Goal: Task Accomplishment & Management: Manage account settings

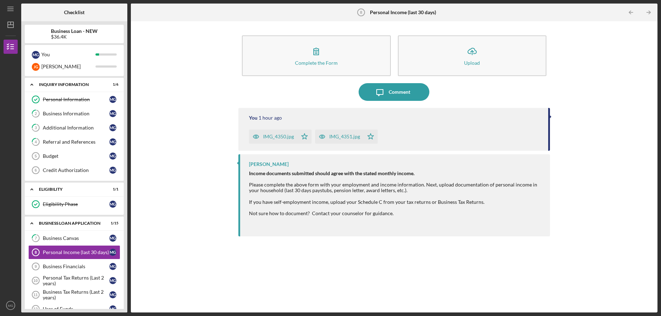
scroll to position [170, 0]
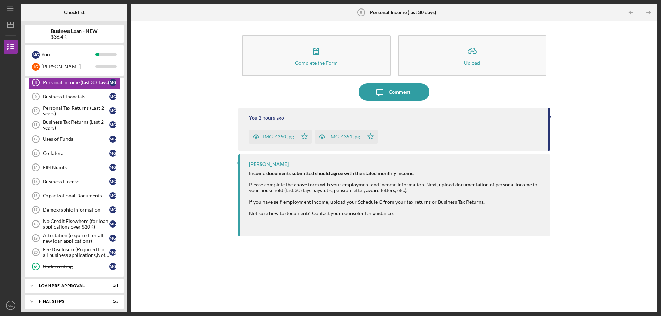
click at [187, 83] on div "Complete the Form Form Icon/Upload Upload Icon/Message Comment You 2 hours ago …" at bounding box center [393, 167] width 519 height 284
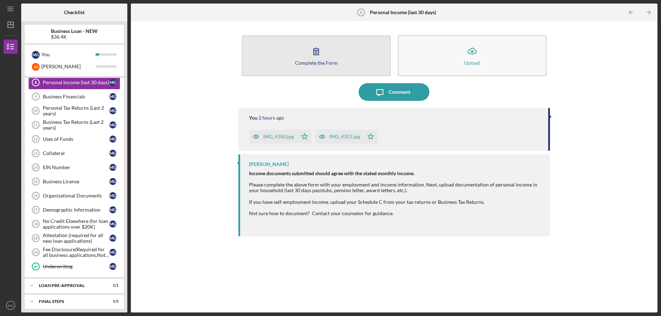
click at [320, 50] on icon "button" at bounding box center [316, 51] width 18 height 18
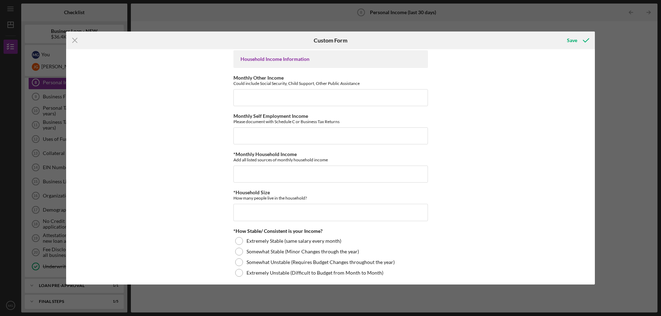
scroll to position [251, 0]
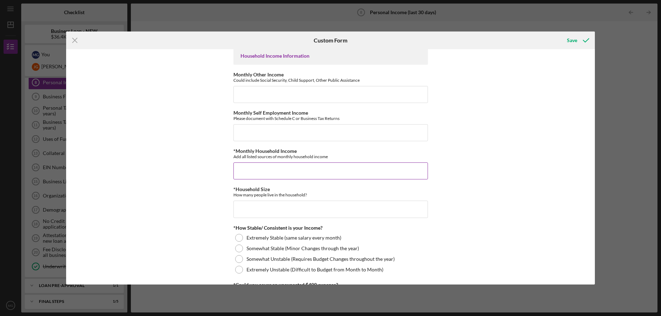
click at [249, 170] on input "*Monthly Household Income" at bounding box center [330, 170] width 194 height 17
type input "$3,500"
click at [268, 215] on input "*Household Size" at bounding box center [330, 208] width 194 height 17
type input "4"
click at [200, 239] on div "Employment Information *Employment Status Employed More than Full Time Employed…" at bounding box center [330, 166] width 529 height 235
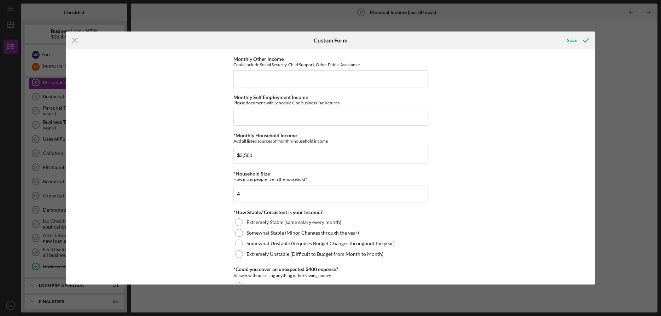
scroll to position [293, 0]
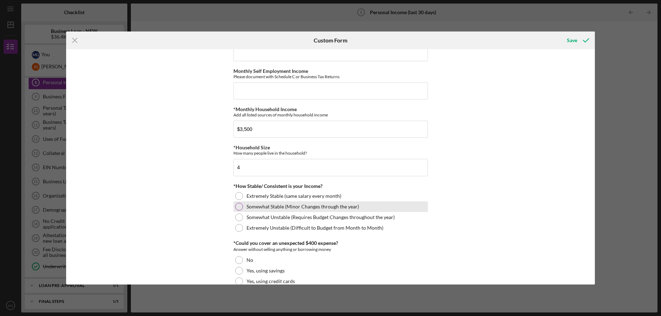
click at [238, 207] on div at bounding box center [239, 207] width 8 height 8
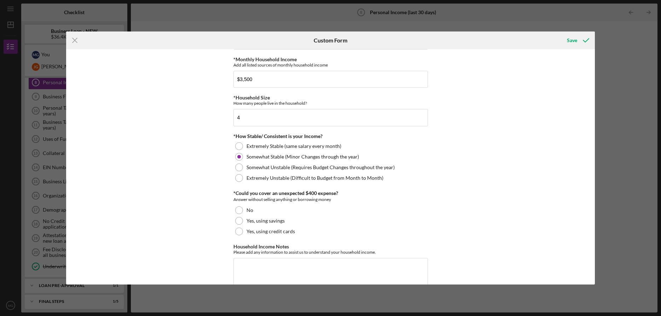
scroll to position [361, 0]
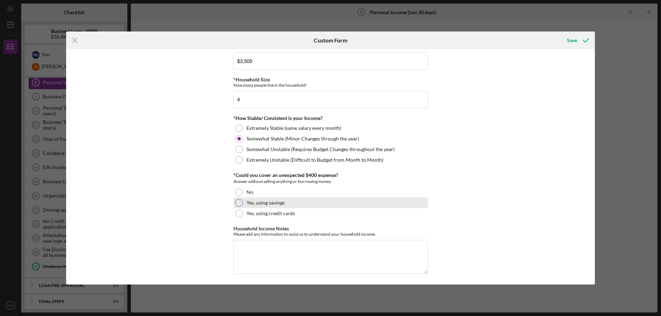
click at [239, 203] on div at bounding box center [239, 203] width 8 height 8
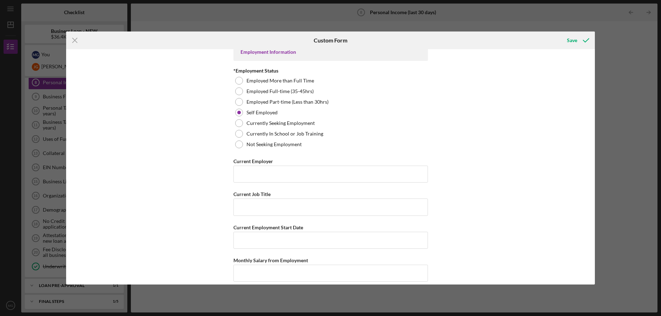
scroll to position [0, 0]
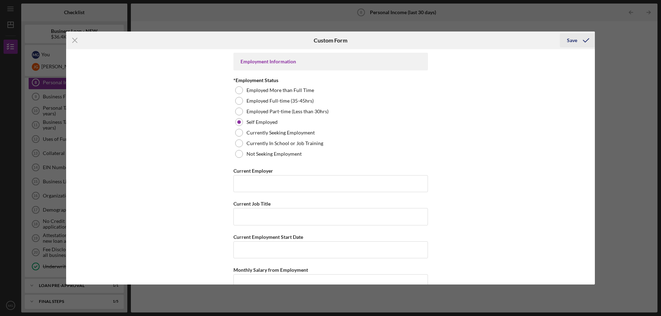
click at [572, 40] on div "Save" at bounding box center [572, 40] width 10 height 14
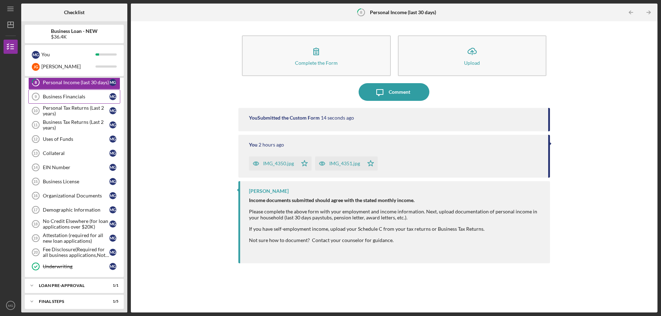
click at [77, 98] on div "Business Financials" at bounding box center [76, 97] width 66 height 6
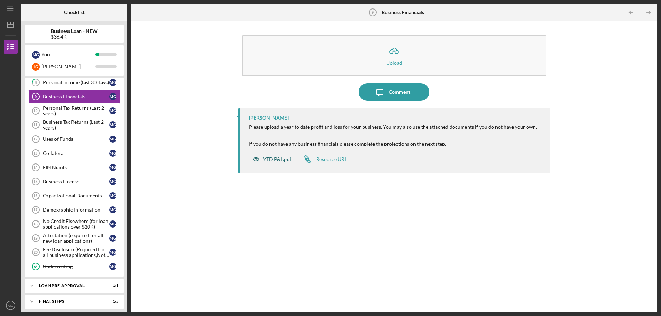
click at [272, 158] on div "YTD P&L.pdf" at bounding box center [277, 159] width 28 height 6
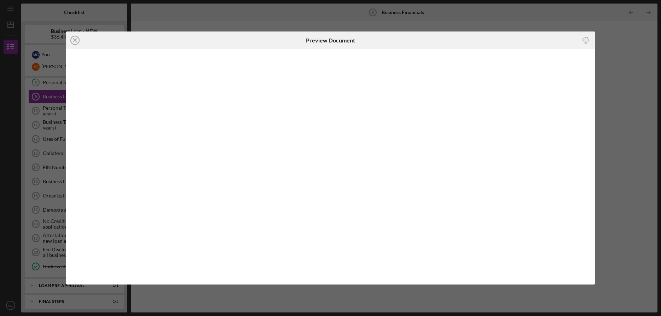
click at [585, 40] on icon "Icon/Download" at bounding box center [586, 41] width 16 height 16
click at [76, 39] on icon "Icon/Close" at bounding box center [75, 40] width 18 height 18
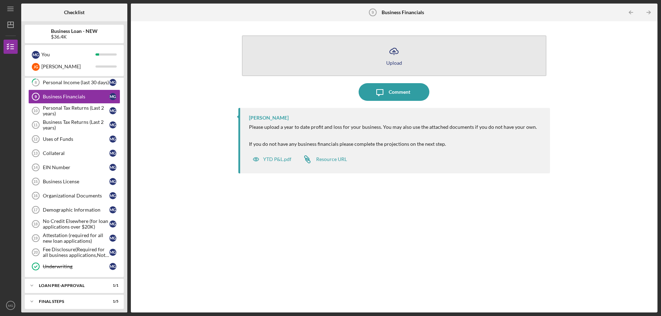
click at [393, 52] on icon "Icon/Upload" at bounding box center [394, 51] width 18 height 18
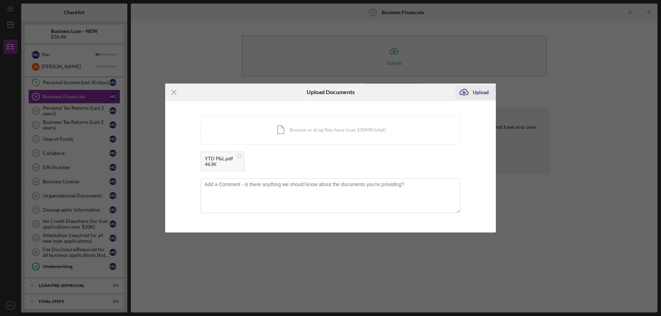
click at [480, 92] on div "Upload" at bounding box center [481, 92] width 16 height 14
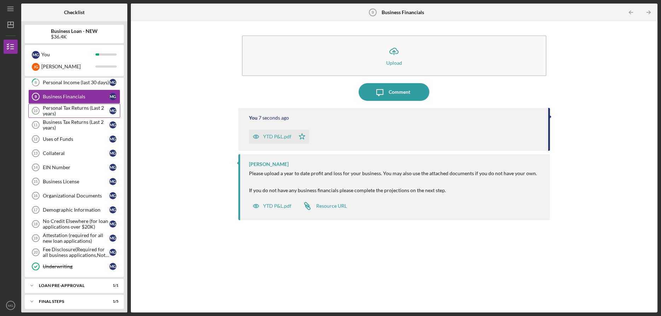
click at [73, 109] on div "Personal Tax Returns (Last 2 years)" at bounding box center [76, 110] width 66 height 11
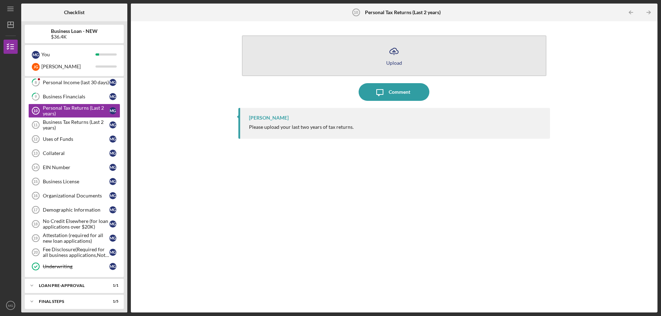
click at [393, 52] on icon "Icon/Upload" at bounding box center [394, 51] width 18 height 18
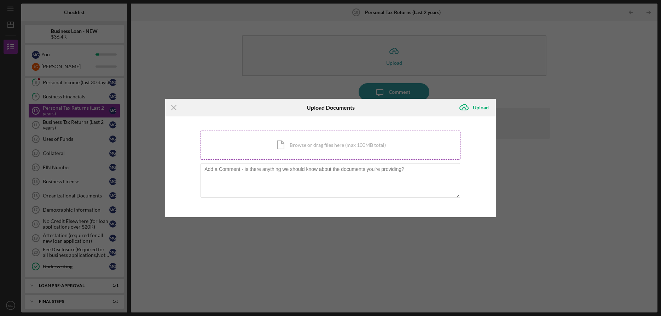
click at [298, 145] on div "Icon/Document Browse or drag files here (max 100MB total) Tap to choose files o…" at bounding box center [330, 144] width 260 height 29
type textarea "/Users/jasongray/Downloads/2024 Tax Return Documents (GRAY JASON and MANDI)Revi…"
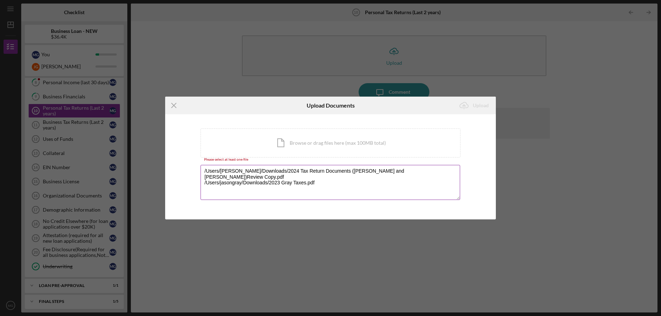
drag, startPoint x: 232, startPoint y: 25, endPoint x: 345, endPoint y: 181, distance: 193.1
click at [349, 181] on textarea "/Users/jasongray/Downloads/2024 Tax Return Documents (GRAY JASON and MANDI)Revi…" at bounding box center [330, 182] width 260 height 35
drag, startPoint x: 331, startPoint y: 180, endPoint x: 174, endPoint y: 165, distance: 158.1
click at [174, 165] on div "You're uploading documents related to Personal Tax Returns (Last 2 years) . Ico…" at bounding box center [330, 166] width 331 height 105
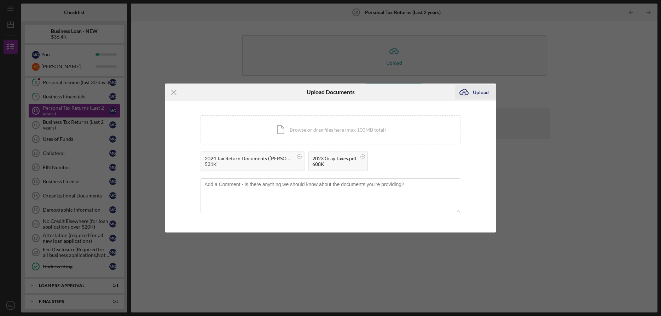
click at [481, 92] on div "Upload" at bounding box center [481, 92] width 16 height 14
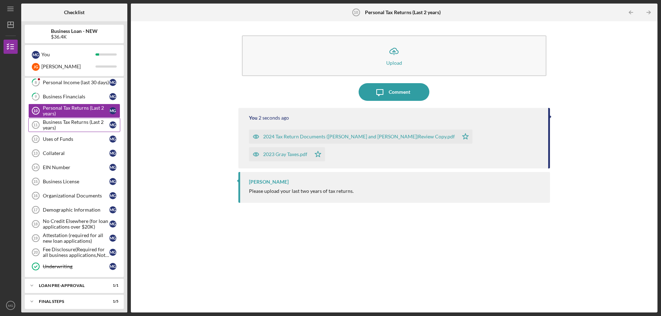
click at [74, 123] on div "Business Tax Returns (Last 2 years)" at bounding box center [76, 124] width 66 height 11
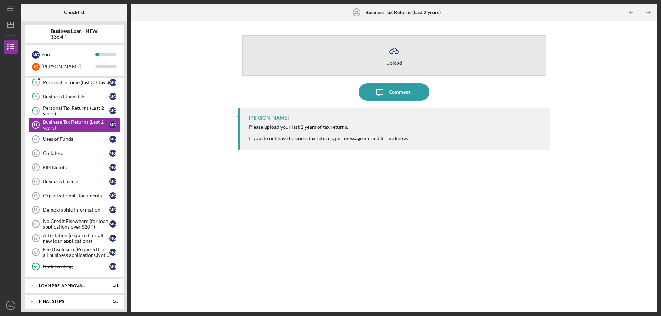
click at [395, 52] on icon "Icon/Upload" at bounding box center [394, 51] width 18 height 18
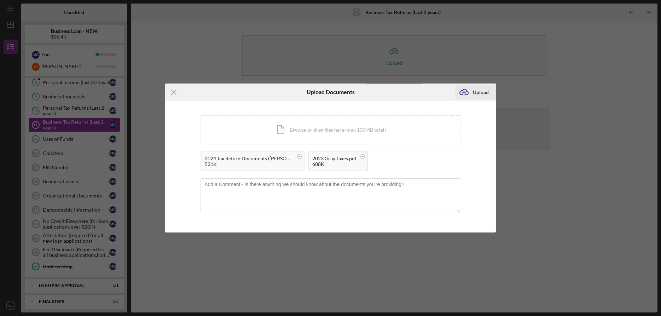
click at [480, 92] on div "Upload" at bounding box center [481, 92] width 16 height 14
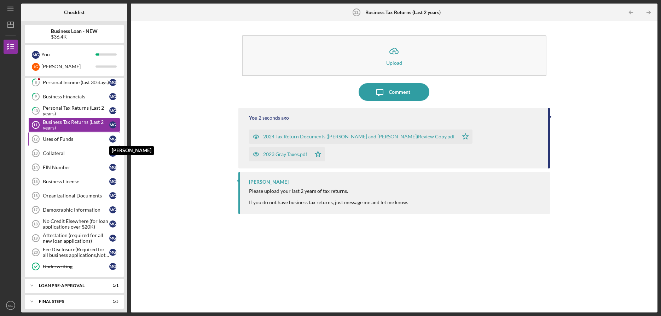
click at [112, 137] on div "M G" at bounding box center [112, 138] width 7 height 7
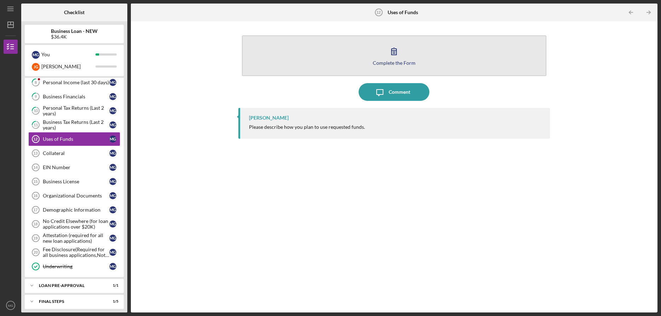
click at [392, 56] on icon "button" at bounding box center [394, 51] width 18 height 18
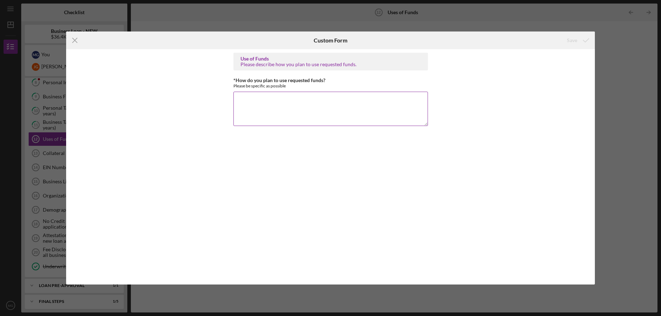
click at [251, 93] on textarea "*How do you plan to use requested funds?" at bounding box center [330, 109] width 194 height 34
type textarea "Pay off existing loan with loan allowing lower monthly payments."
click at [572, 41] on div "Save" at bounding box center [572, 40] width 10 height 14
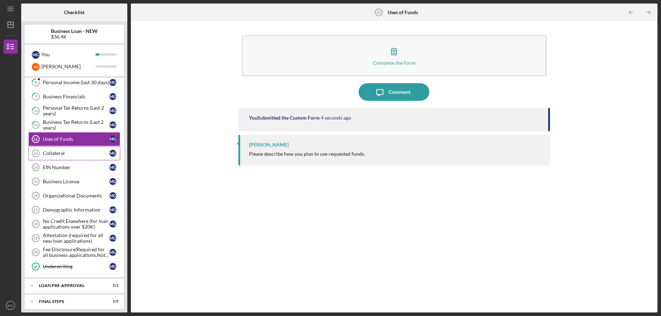
click at [76, 155] on div "Collateral" at bounding box center [76, 153] width 66 height 6
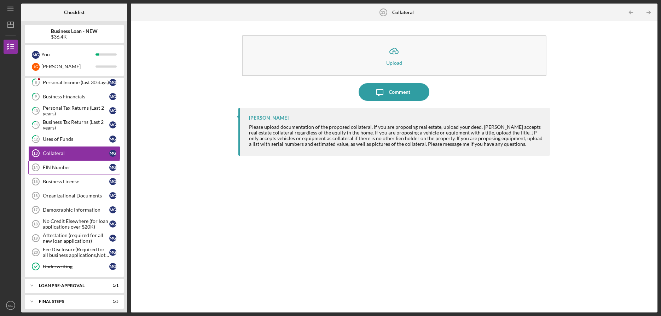
click at [79, 165] on div "EIN Number" at bounding box center [76, 167] width 66 height 6
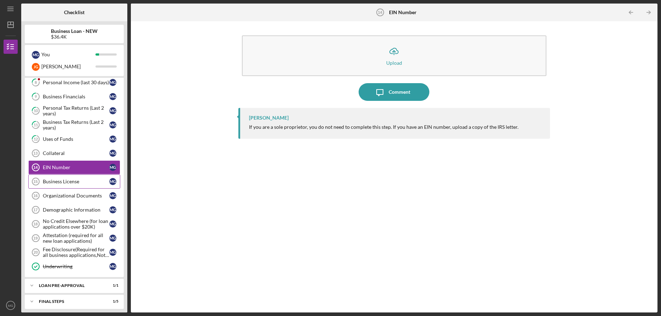
click at [87, 182] on div "Business License" at bounding box center [76, 182] width 66 height 6
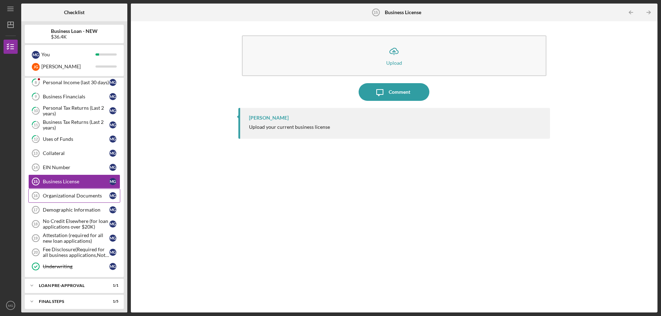
click at [71, 194] on div "Organizational Documents" at bounding box center [76, 196] width 66 height 6
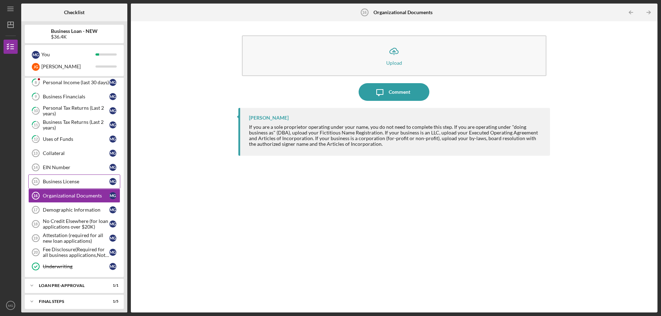
click at [68, 181] on div "Business License" at bounding box center [76, 182] width 66 height 6
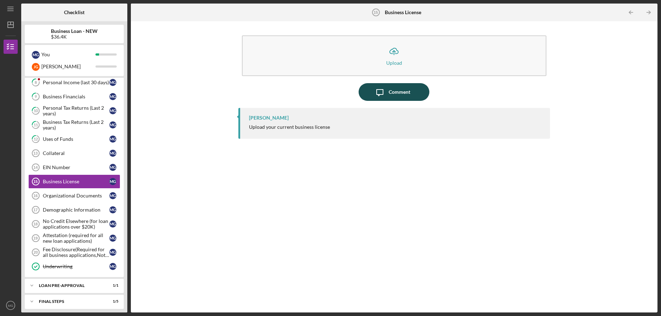
click at [393, 93] on div "Comment" at bounding box center [400, 92] width 22 height 18
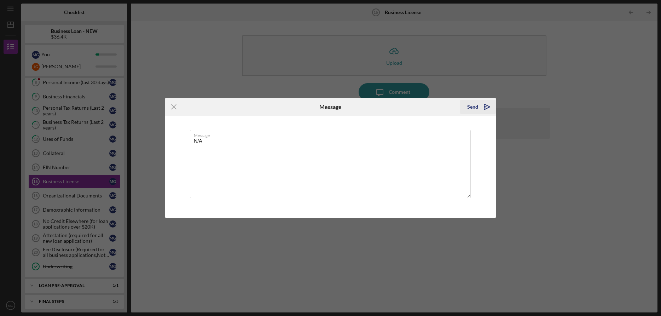
type textarea "N/A"
click at [477, 107] on div "Send" at bounding box center [472, 107] width 11 height 14
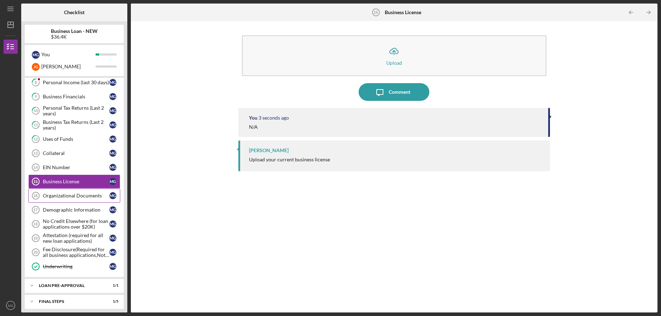
click at [82, 197] on div "Organizational Documents" at bounding box center [76, 196] width 66 height 6
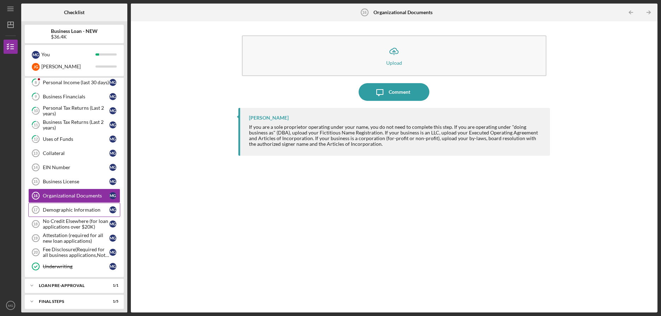
click at [85, 212] on div "Demographic Information" at bounding box center [76, 210] width 66 height 6
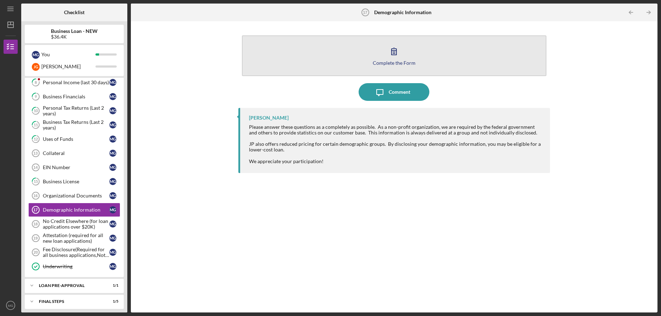
click at [391, 61] on div "Complete the Form" at bounding box center [394, 62] width 43 height 5
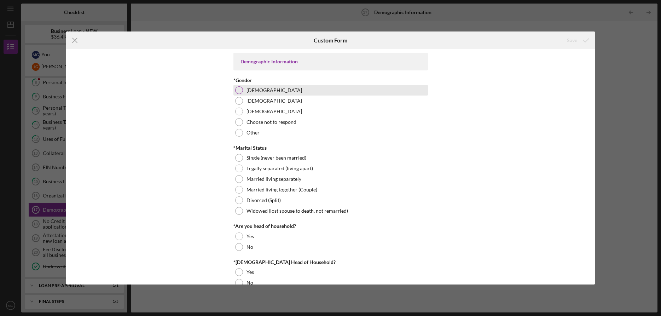
click at [241, 90] on div at bounding box center [239, 90] width 8 height 8
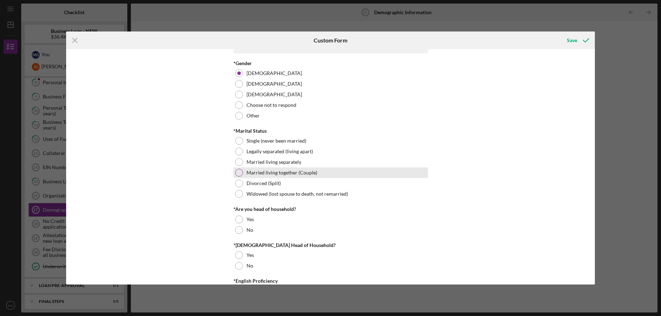
scroll to position [31, 0]
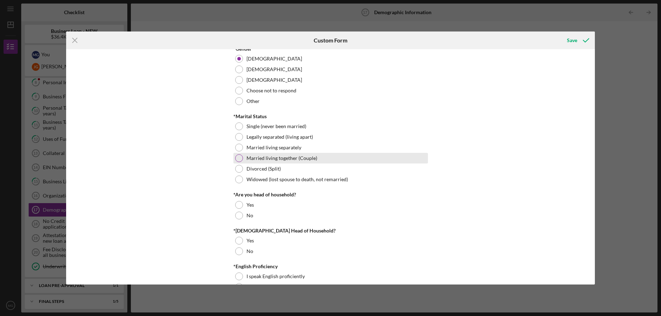
click at [237, 158] on div at bounding box center [239, 158] width 8 height 8
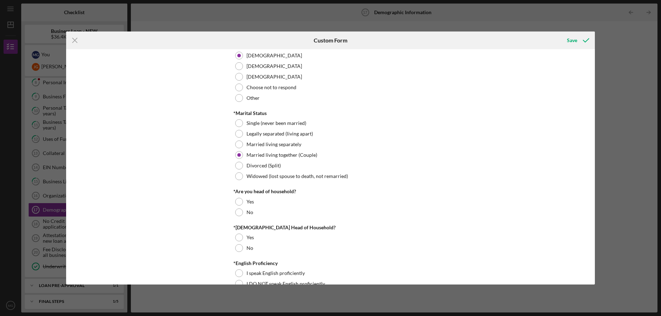
scroll to position [78, 0]
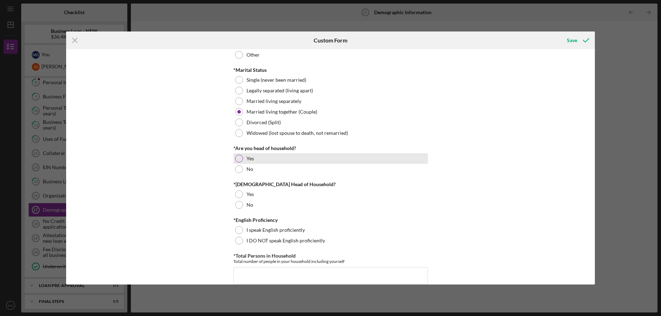
click at [238, 158] on div at bounding box center [239, 159] width 8 height 8
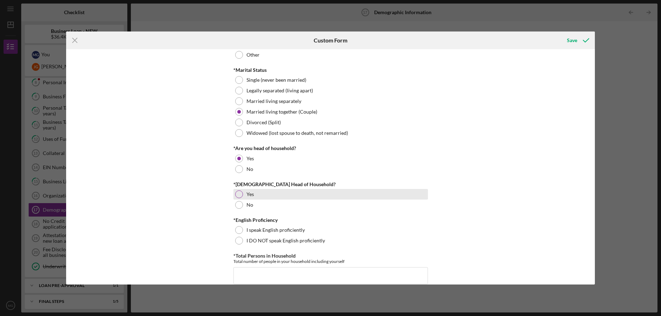
click at [238, 193] on div at bounding box center [239, 194] width 8 height 8
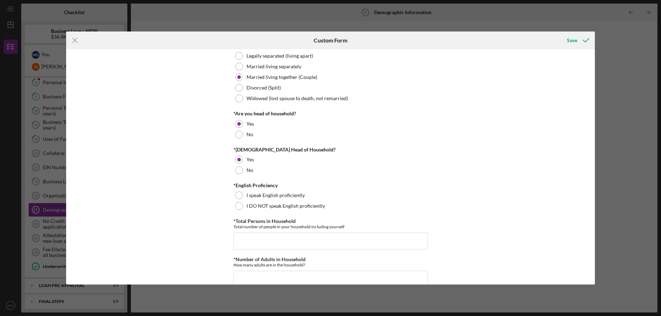
scroll to position [132, 0]
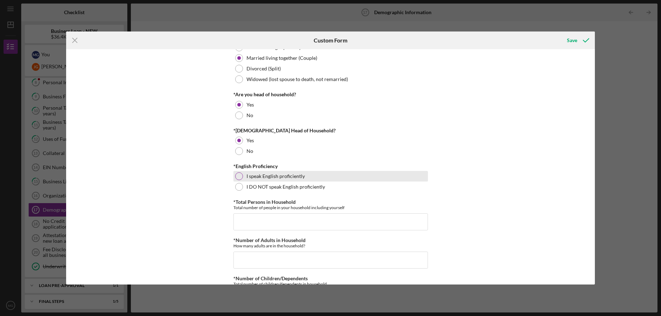
click at [238, 174] on div at bounding box center [239, 176] width 8 height 8
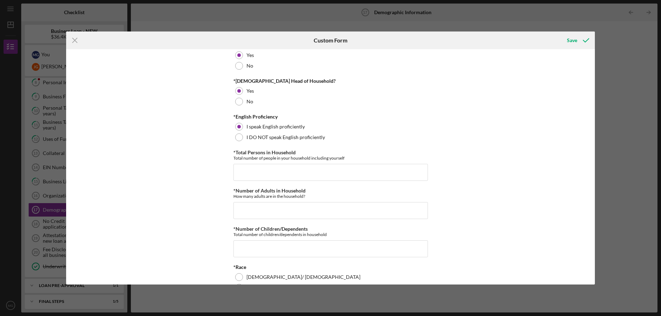
scroll to position [222, 0]
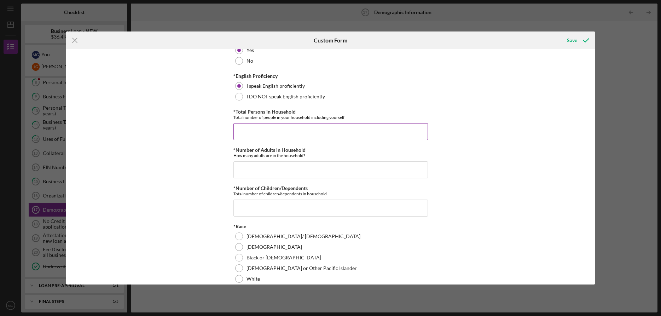
click at [275, 124] on input "*Total Persons in Household" at bounding box center [330, 131] width 194 height 17
type input "4"
click at [289, 167] on input "*Number of Adults in Household" at bounding box center [330, 169] width 194 height 17
type input "2"
click at [308, 203] on input "*Number of Children/Dependents" at bounding box center [330, 207] width 194 height 17
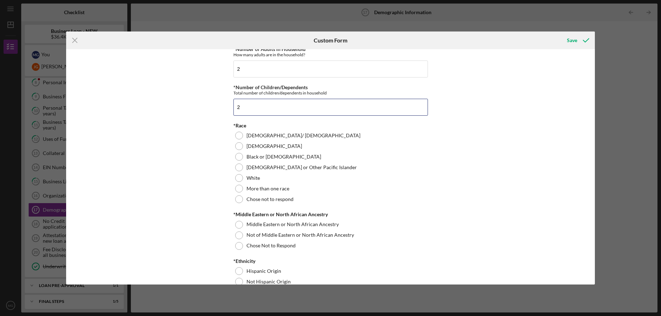
scroll to position [319, 0]
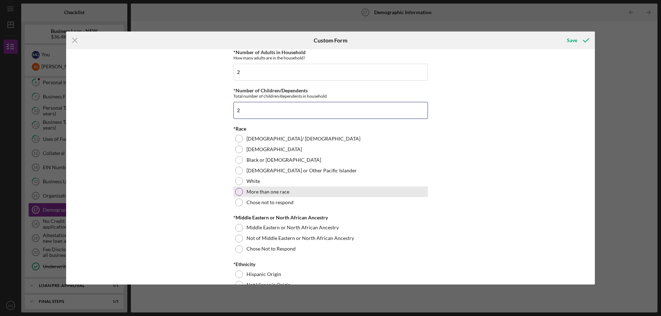
type input "2"
click at [238, 191] on div at bounding box center [239, 192] width 8 height 8
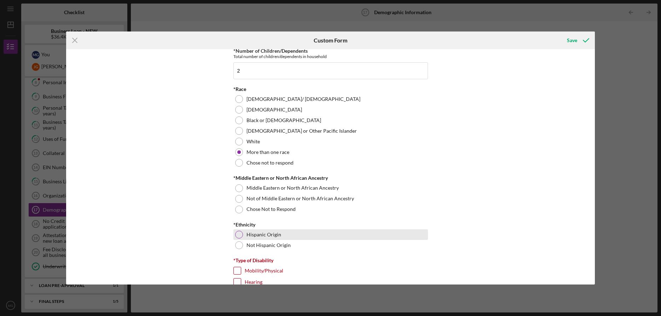
scroll to position [360, 0]
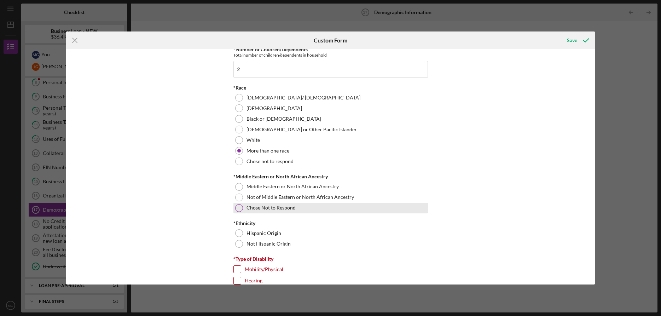
click at [238, 209] on div at bounding box center [239, 208] width 8 height 8
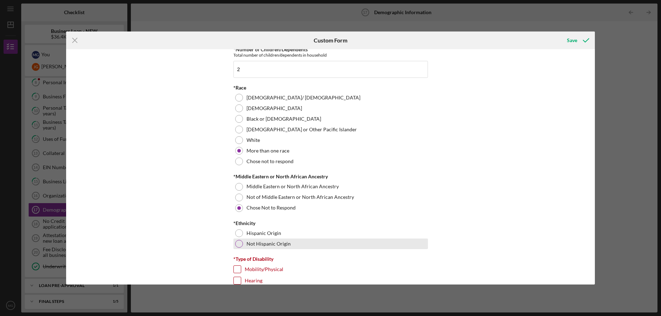
drag, startPoint x: 240, startPoint y: 243, endPoint x: 233, endPoint y: 242, distance: 7.5
click at [240, 243] on div at bounding box center [239, 244] width 8 height 8
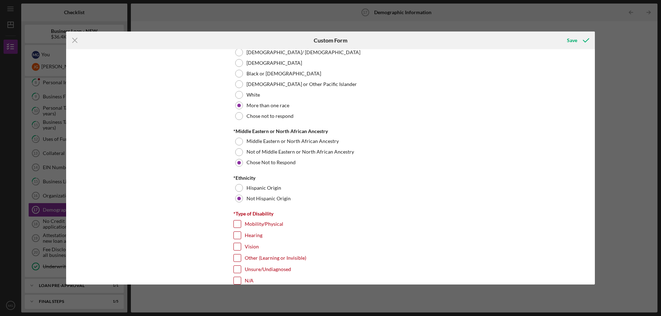
scroll to position [507, 0]
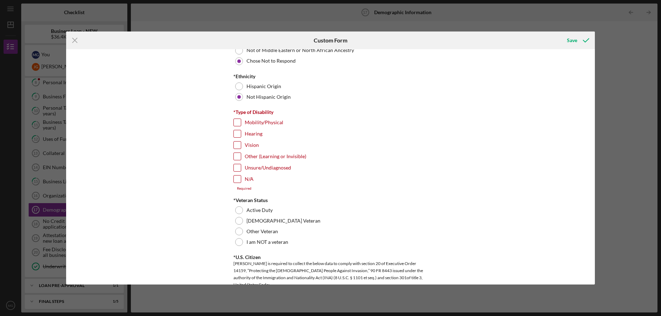
click at [236, 178] on input "N/A" at bounding box center [237, 178] width 7 height 7
checkbox input "true"
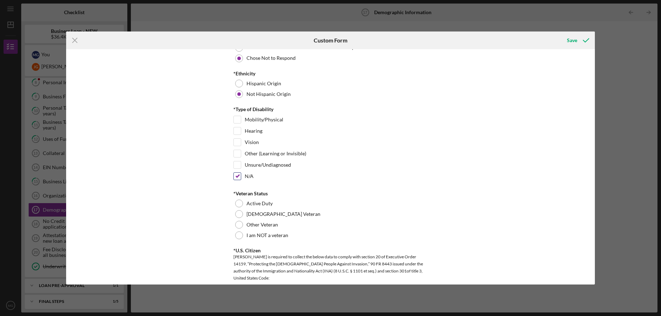
scroll to position [580, 0]
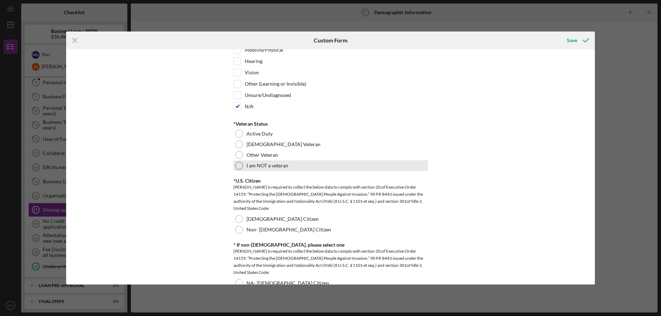
click at [239, 165] on div at bounding box center [239, 166] width 8 height 8
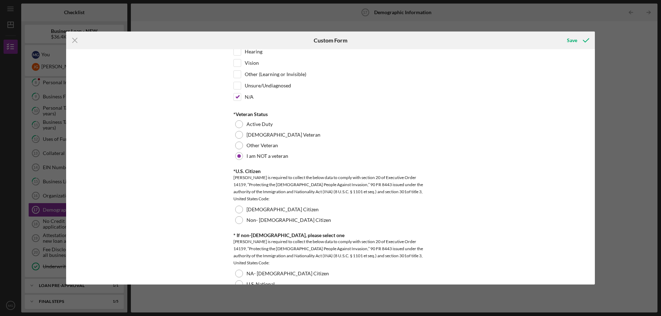
scroll to position [594, 0]
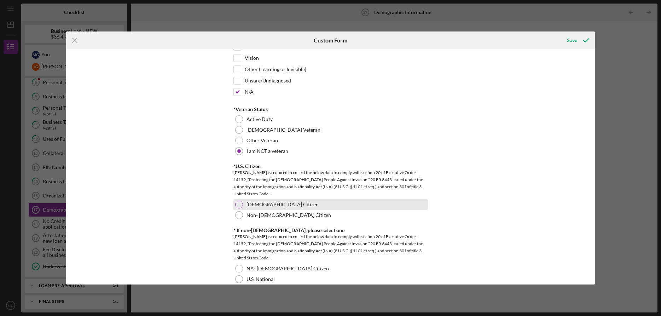
click at [238, 203] on div at bounding box center [239, 204] width 8 height 8
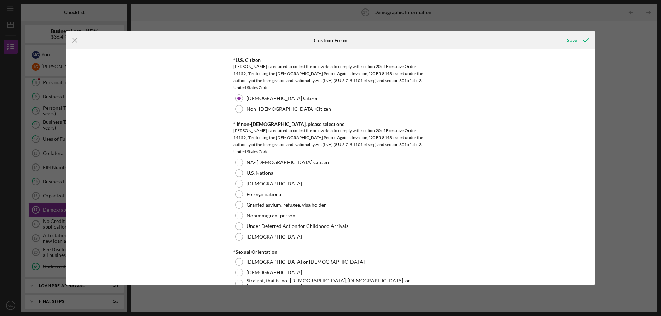
scroll to position [702, 0]
click at [238, 159] on div at bounding box center [239, 161] width 8 height 8
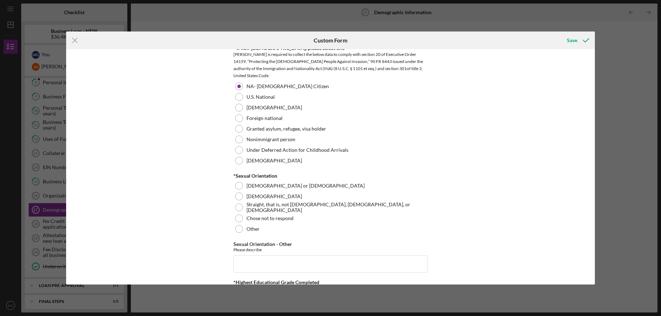
scroll to position [798, 0]
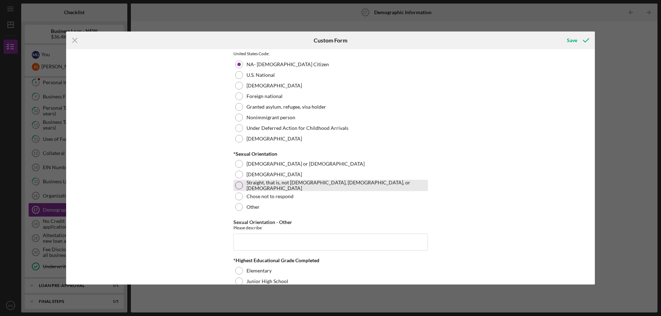
click at [240, 185] on div at bounding box center [239, 185] width 8 height 8
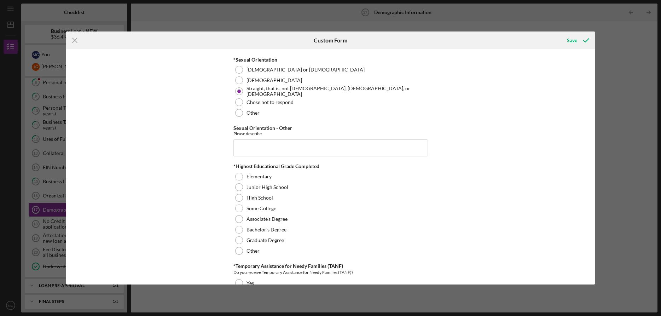
scroll to position [900, 0]
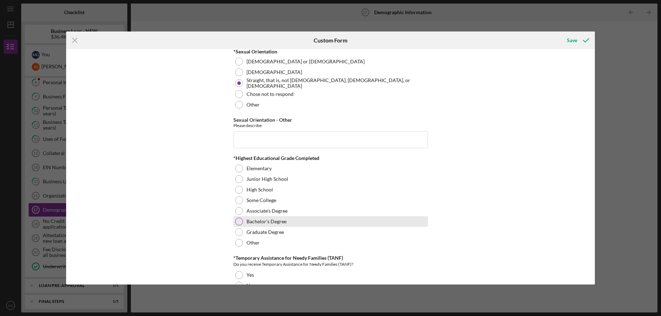
click at [239, 219] on div at bounding box center [239, 221] width 8 height 8
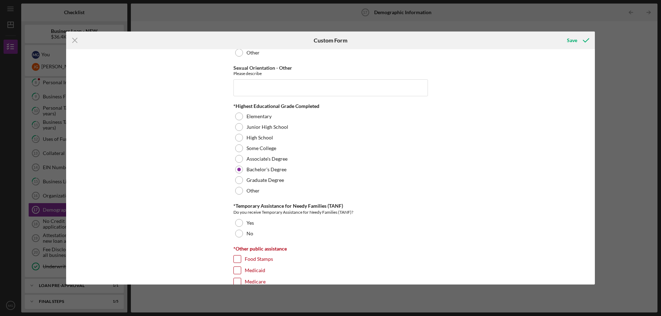
scroll to position [1009, 0]
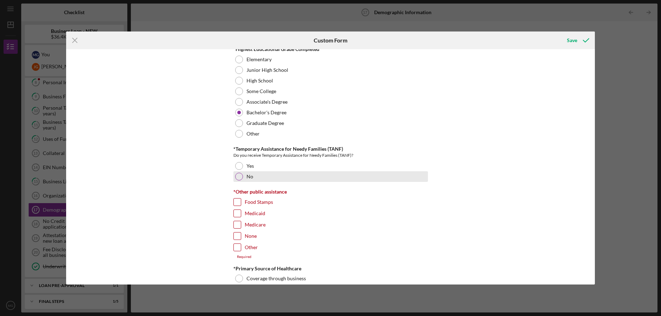
click at [240, 174] on div at bounding box center [239, 177] width 8 height 8
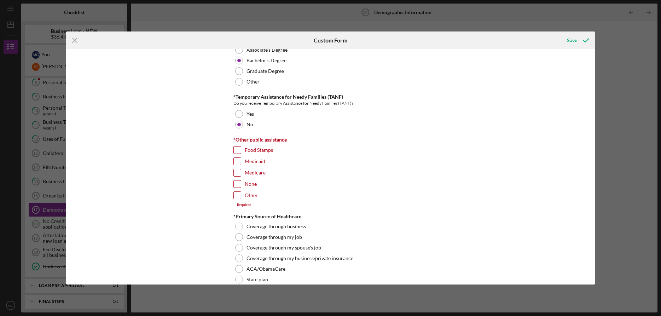
scroll to position [1094, 0]
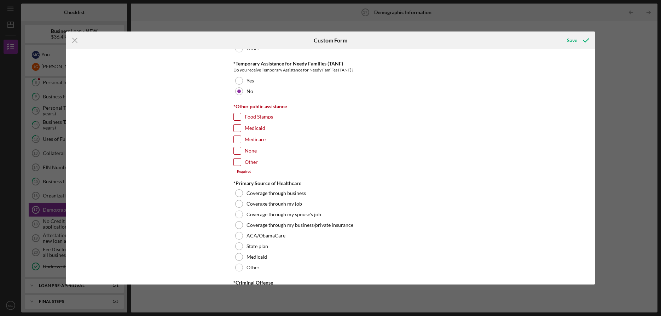
click at [236, 148] on input "None" at bounding box center [237, 150] width 7 height 7
checkbox input "true"
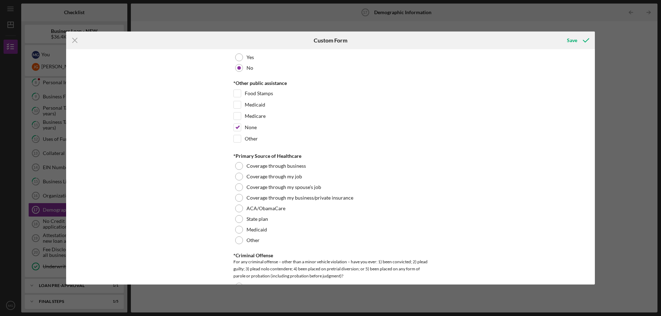
scroll to position [1138, 0]
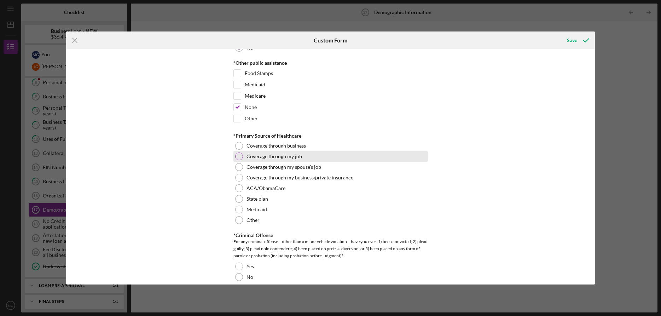
click at [238, 155] on div at bounding box center [239, 156] width 8 height 8
click at [238, 164] on div at bounding box center [239, 167] width 8 height 8
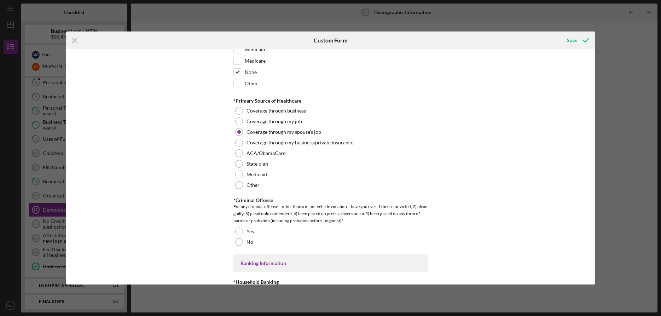
scroll to position [1200, 0]
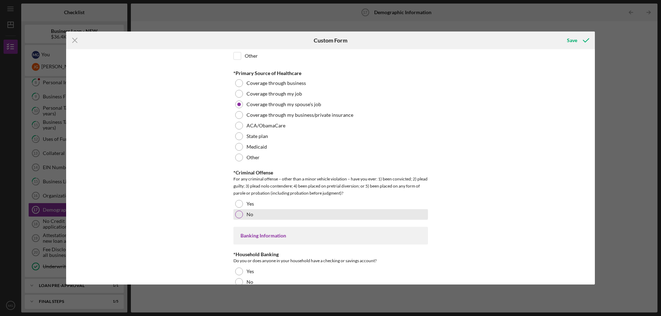
click at [241, 213] on div at bounding box center [239, 214] width 8 height 8
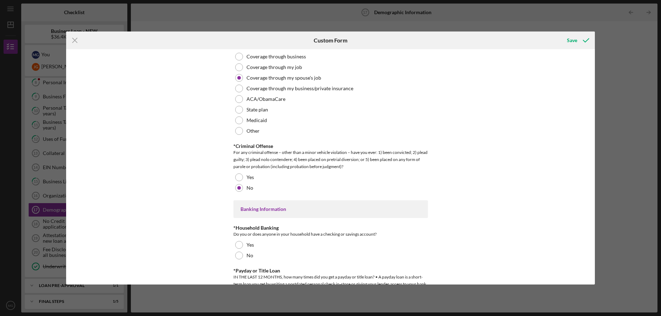
scroll to position [1300, 0]
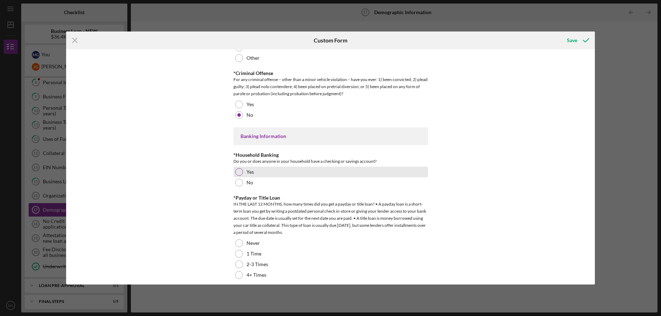
click at [240, 169] on div at bounding box center [239, 172] width 8 height 8
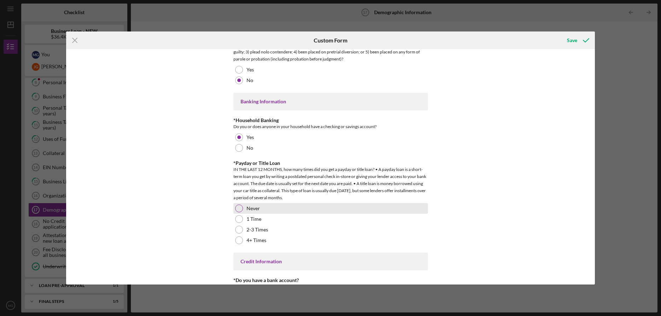
scroll to position [1352, 0]
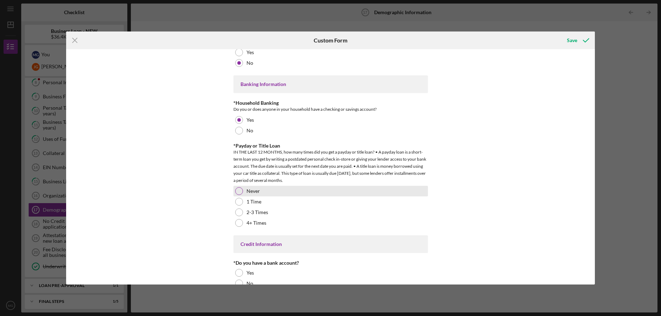
click at [241, 187] on div at bounding box center [239, 191] width 8 height 8
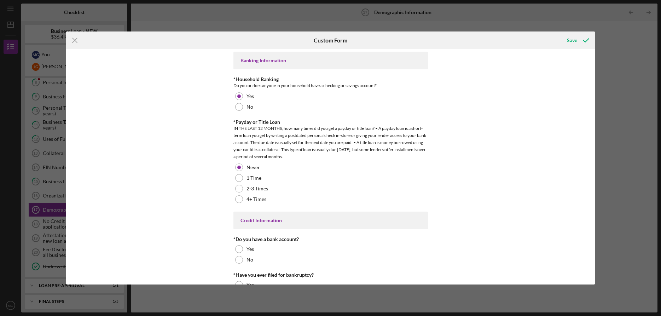
scroll to position [1401, 0]
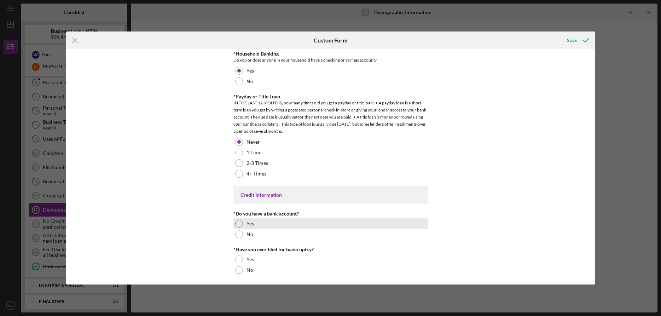
click at [239, 223] on div at bounding box center [239, 224] width 8 height 8
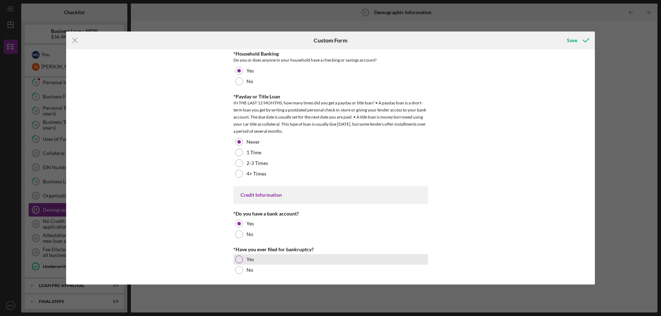
click at [239, 257] on div at bounding box center [239, 259] width 8 height 8
click at [570, 40] on div "Save" at bounding box center [572, 40] width 10 height 14
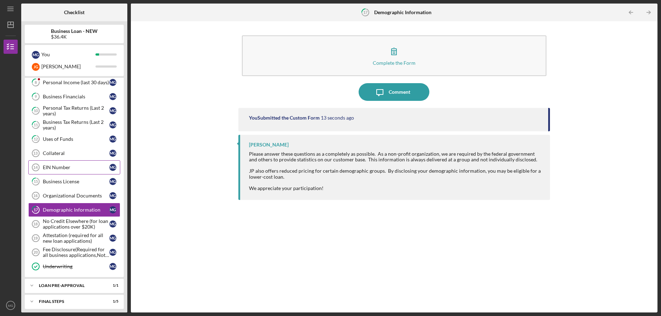
click at [64, 165] on div "EIN Number" at bounding box center [76, 167] width 66 height 6
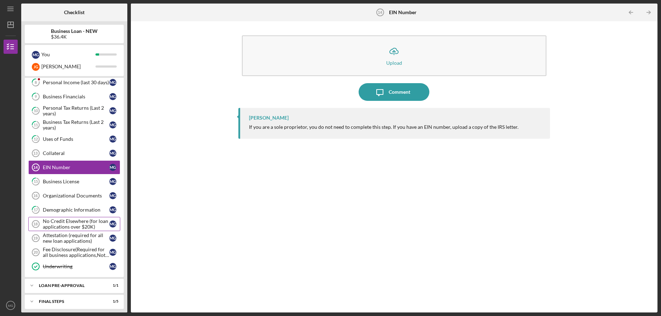
click at [67, 222] on div "No Credit Elsewhere (for loan applications over $20K)" at bounding box center [76, 223] width 66 height 11
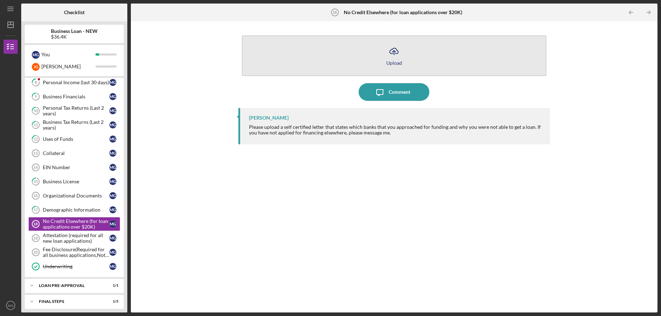
click at [387, 50] on icon "Icon/Upload" at bounding box center [394, 51] width 18 height 18
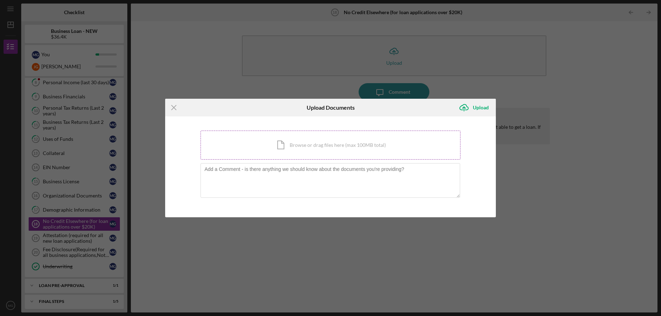
click at [322, 144] on div "Icon/Document Browse or drag files here (max 100MB total) Tap to choose files o…" at bounding box center [330, 144] width 260 height 29
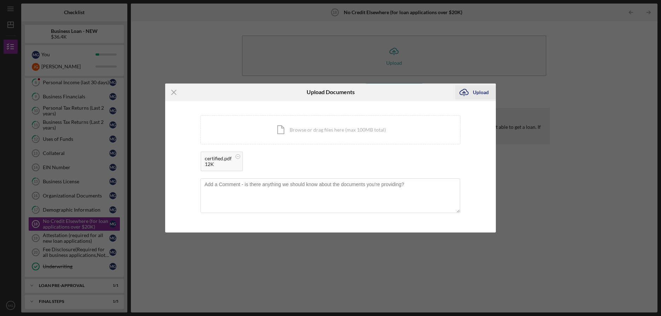
click at [489, 90] on button "Icon/Upload Upload" at bounding box center [475, 92] width 41 height 14
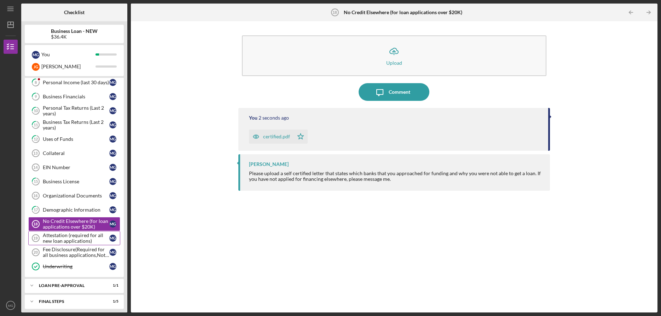
click at [79, 232] on div "Attestation (required for all new loan applications)" at bounding box center [76, 237] width 66 height 11
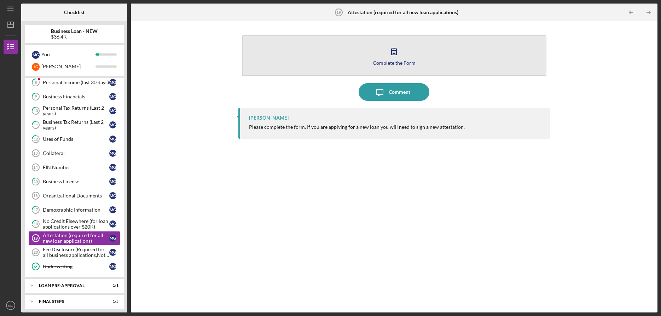
click at [401, 57] on icon "button" at bounding box center [394, 51] width 18 height 18
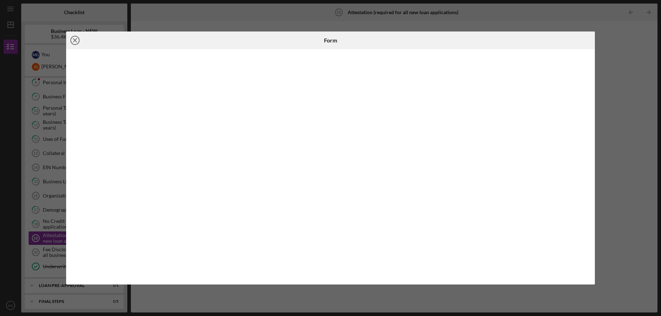
click at [75, 42] on icon "Icon/Close" at bounding box center [75, 40] width 18 height 18
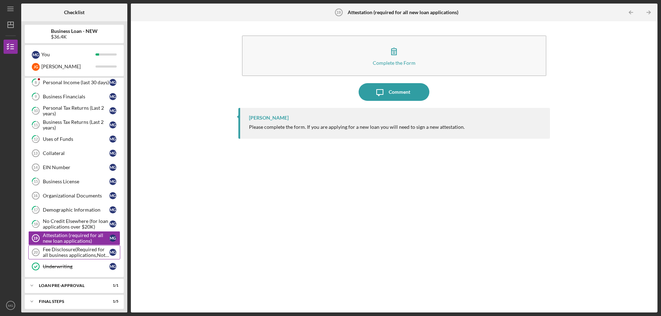
click at [81, 251] on div "Fee Disclosure(Required for all business applications,Not needed for Contractor…" at bounding box center [76, 251] width 66 height 11
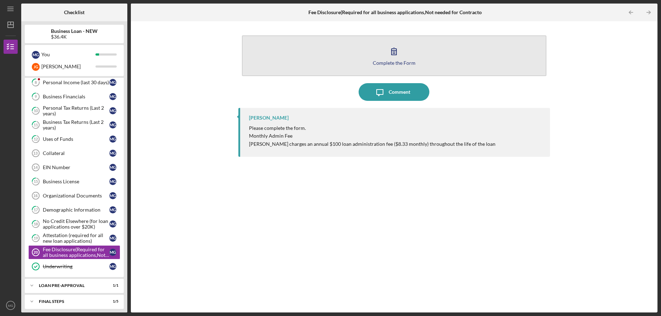
click at [396, 54] on icon "button" at bounding box center [393, 51] width 5 height 7
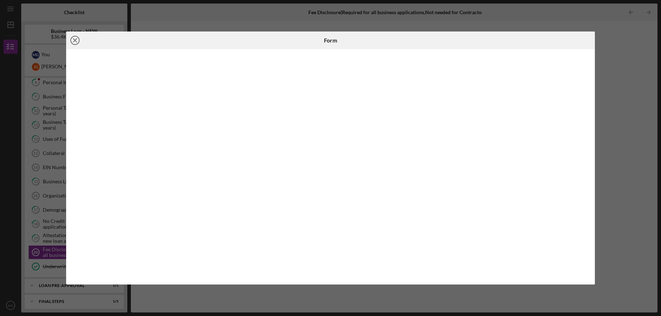
click at [73, 41] on icon "Icon/Close" at bounding box center [75, 40] width 18 height 18
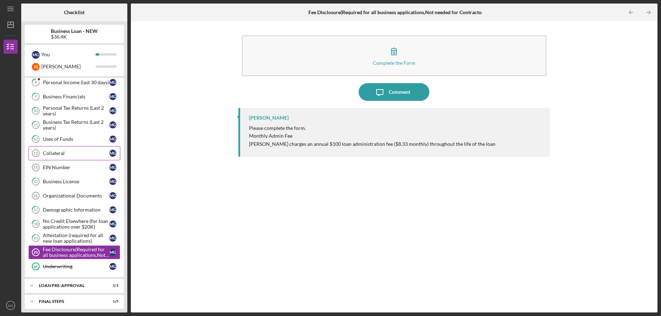
click at [75, 151] on div "Collateral" at bounding box center [76, 153] width 66 height 6
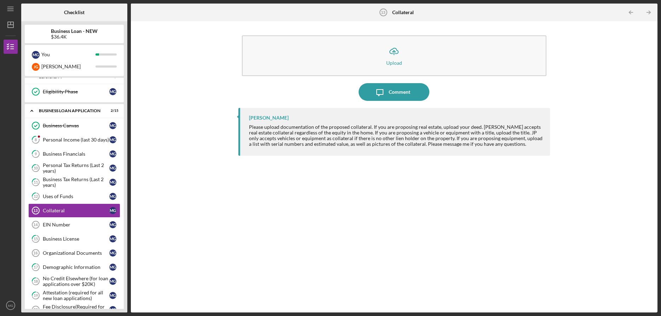
scroll to position [189, 0]
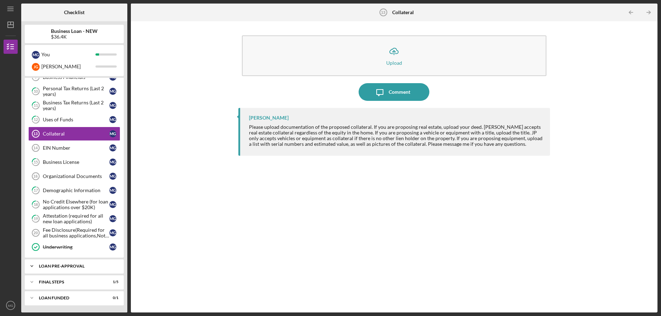
click at [33, 265] on icon "Icon/Expander" at bounding box center [32, 266] width 14 height 14
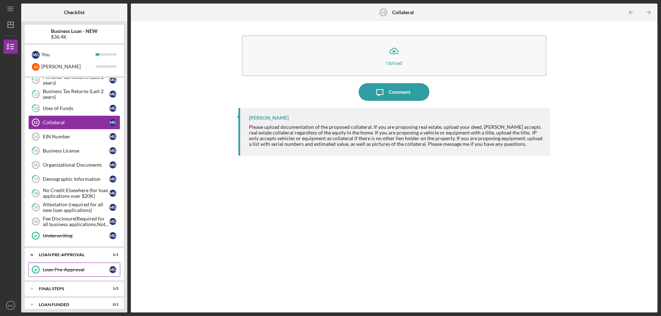
scroll to position [207, 0]
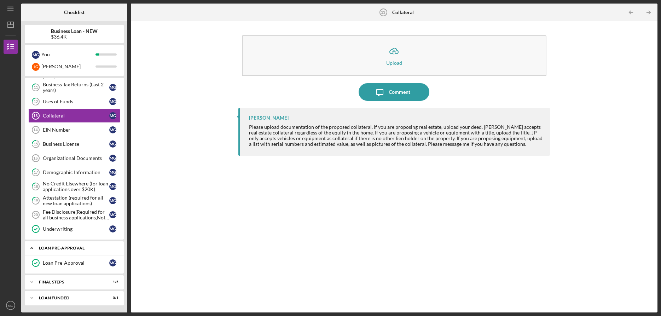
click at [33, 248] on icon "Icon/Expander" at bounding box center [32, 248] width 14 height 14
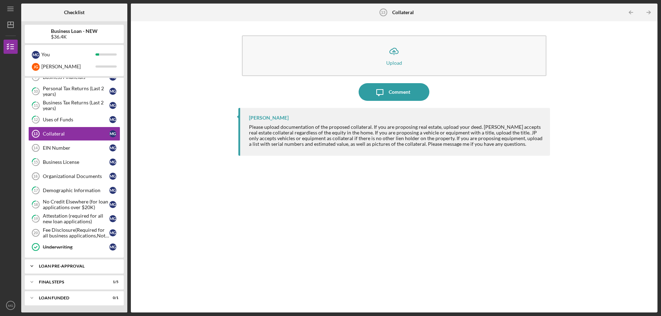
scroll to position [189, 0]
click at [34, 282] on icon "Icon/Expander" at bounding box center [32, 282] width 14 height 14
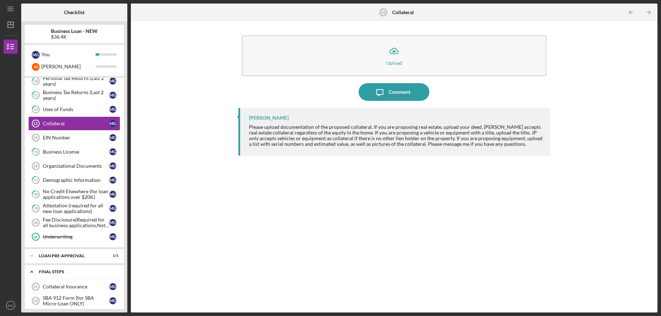
scroll to position [264, 0]
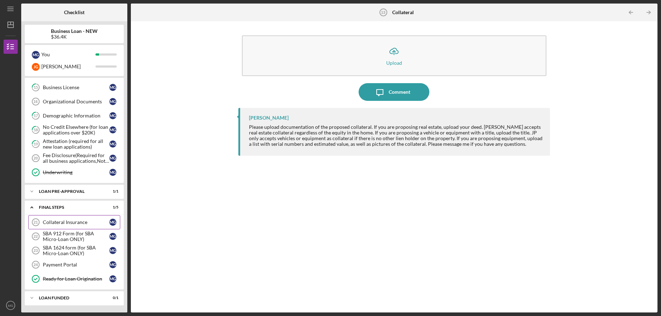
click at [58, 224] on div "Collateral Insurance" at bounding box center [76, 222] width 66 height 6
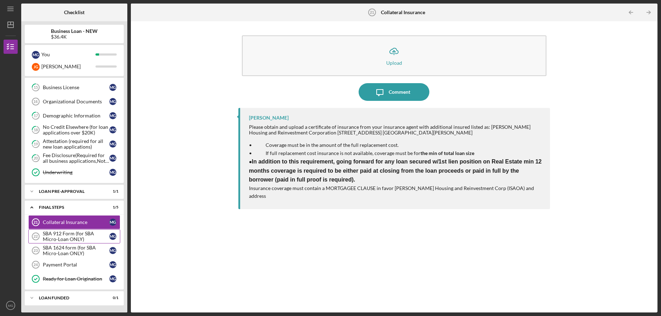
click at [73, 232] on div "SBA 912 Form (for SBA Micro-Loan ONLY)" at bounding box center [76, 236] width 66 height 11
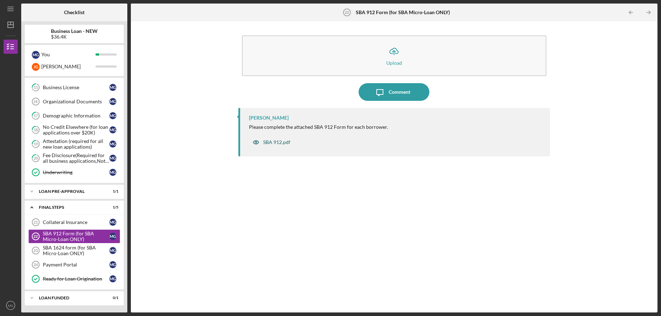
click at [271, 142] on div "SBA 912.pdf" at bounding box center [276, 142] width 27 height 6
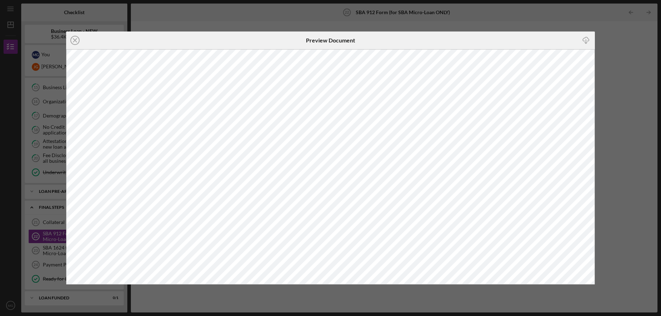
click at [586, 40] on line "button" at bounding box center [586, 42] width 0 height 4
click at [455, 46] on div "Icon/Download" at bounding box center [507, 40] width 176 height 18
click at [75, 40] on line at bounding box center [75, 41] width 4 height 4
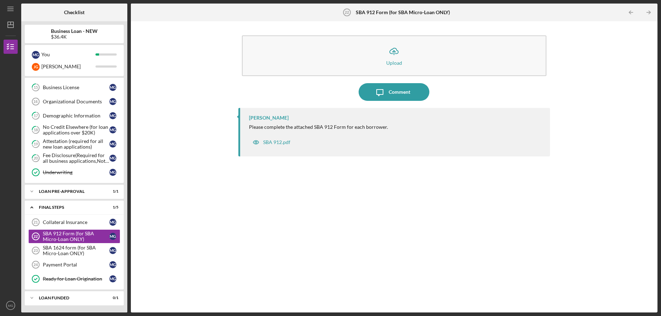
click at [222, 158] on div "Icon/Upload Upload Icon/Message Comment Samantha O'Rourke Please complete the a…" at bounding box center [393, 167] width 519 height 284
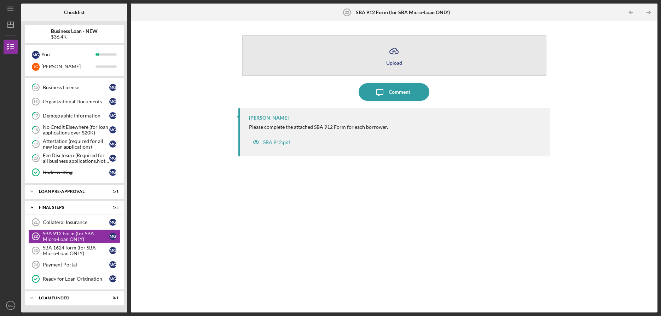
click at [410, 37] on button "Icon/Upload Upload" at bounding box center [394, 55] width 304 height 41
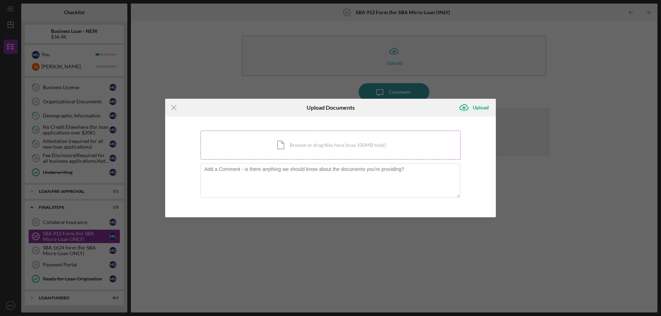
click at [319, 145] on div "Icon/Document Browse or drag files here (max 100MB total) Tap to choose files o…" at bounding box center [330, 144] width 260 height 29
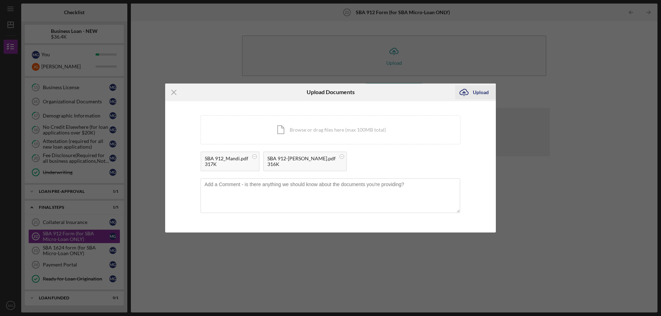
click at [476, 89] on div "Upload" at bounding box center [481, 92] width 16 height 14
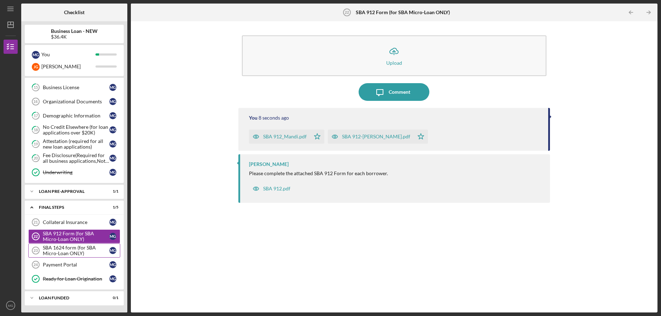
click at [77, 248] on div "SBA 1624 form (for SBA Micro-Loan ONLY)" at bounding box center [76, 250] width 66 height 11
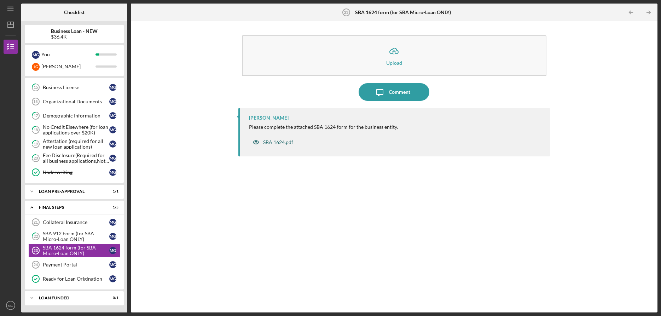
click at [277, 143] on div "SBA 1624.pdf" at bounding box center [278, 142] width 30 height 6
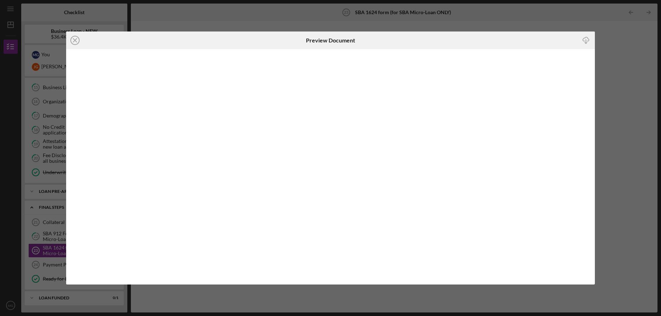
click at [583, 40] on icon "Icon/Download" at bounding box center [586, 41] width 16 height 16
click at [76, 40] on line at bounding box center [75, 41] width 4 height 4
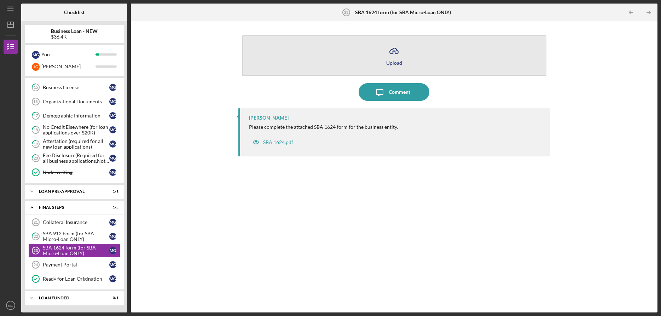
click at [394, 59] on button "Icon/Upload Upload" at bounding box center [394, 55] width 304 height 41
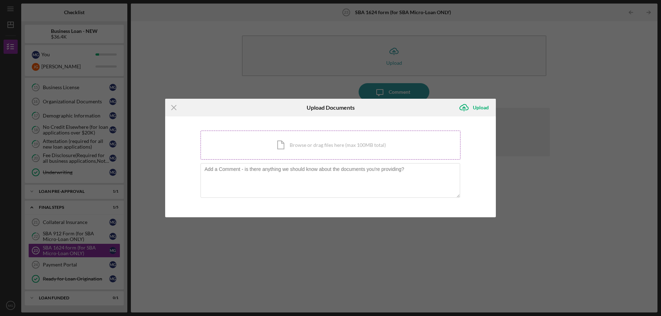
click at [310, 143] on div "Icon/Document Browse or drag files here (max 100MB total) Tap to choose files o…" at bounding box center [330, 144] width 260 height 29
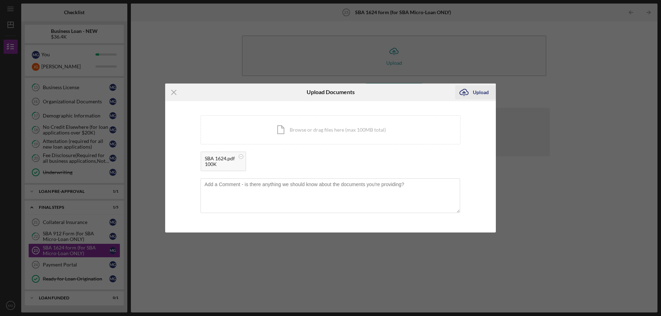
click at [482, 92] on div "Upload" at bounding box center [481, 92] width 16 height 14
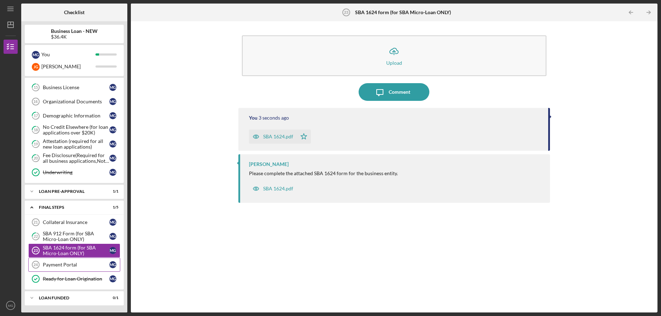
click at [72, 264] on div "Payment Portal" at bounding box center [76, 265] width 66 height 6
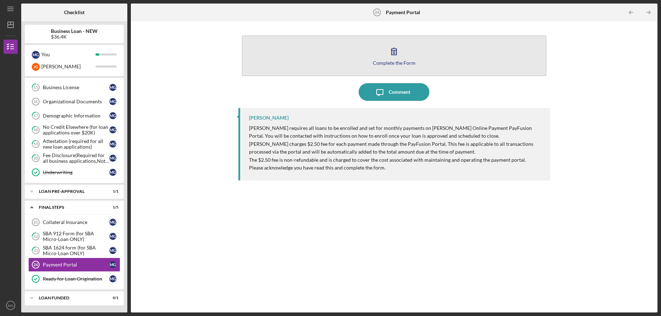
click at [395, 60] on div "Complete the Form" at bounding box center [394, 62] width 43 height 5
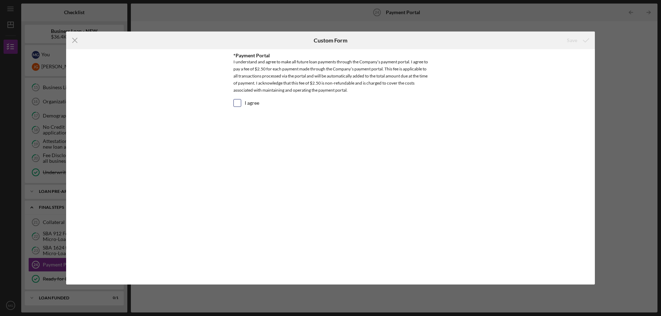
click at [238, 101] on input "I agree" at bounding box center [237, 102] width 7 height 7
checkbox input "true"
click at [573, 40] on div "Save" at bounding box center [572, 40] width 10 height 14
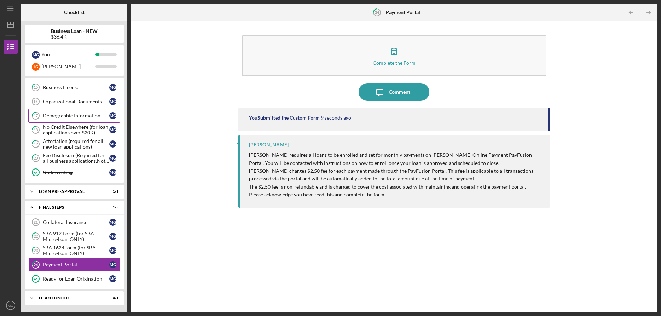
scroll to position [214, 0]
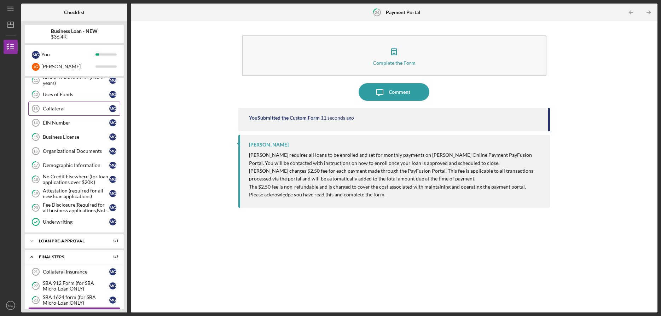
click at [58, 108] on div "Collateral" at bounding box center [76, 109] width 66 height 6
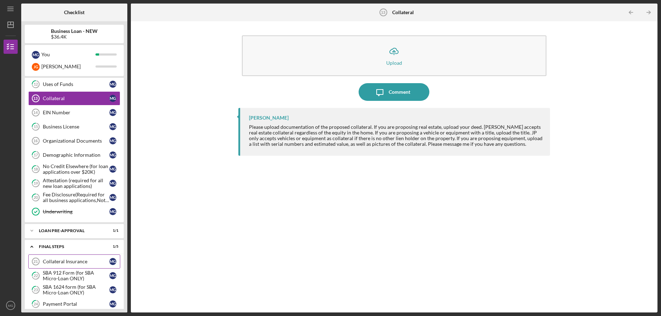
scroll to position [264, 0]
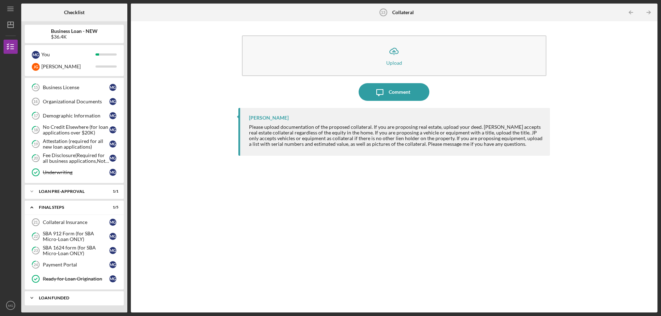
click at [53, 298] on div "LOAN FUNDED" at bounding box center [77, 298] width 76 height 4
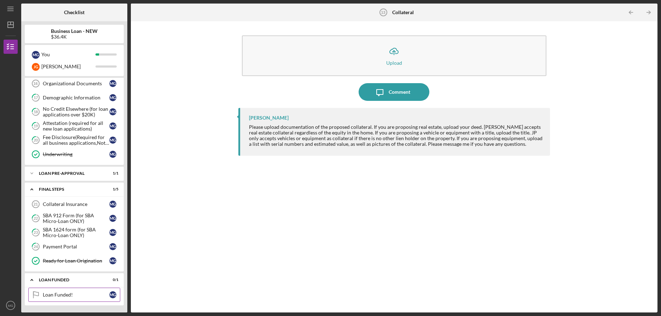
click at [62, 296] on div "Loan Funded!" at bounding box center [76, 295] width 66 height 6
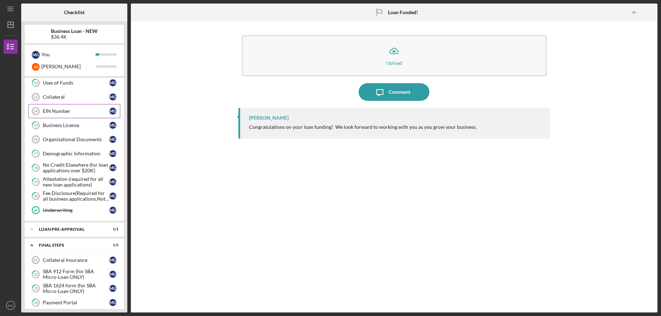
scroll to position [225, 0]
click at [81, 101] on div "Collateral" at bounding box center [76, 98] width 66 height 6
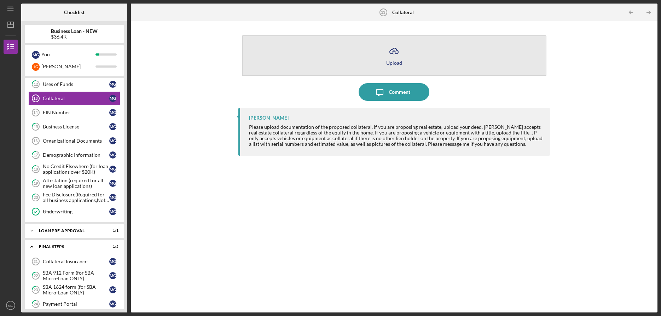
click at [396, 53] on icon "Icon/Upload" at bounding box center [394, 51] width 18 height 18
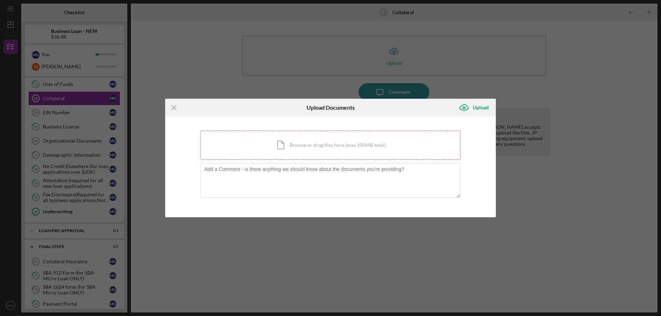
click at [286, 143] on div "Icon/Document Browse or drag files here (max 100MB total) Tap to choose files o…" at bounding box center [330, 144] width 260 height 29
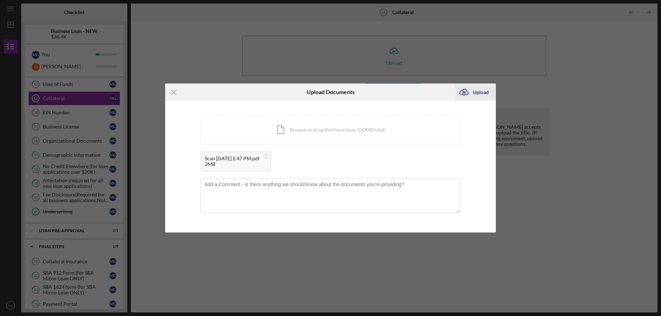
click at [481, 92] on div "Upload" at bounding box center [481, 92] width 16 height 14
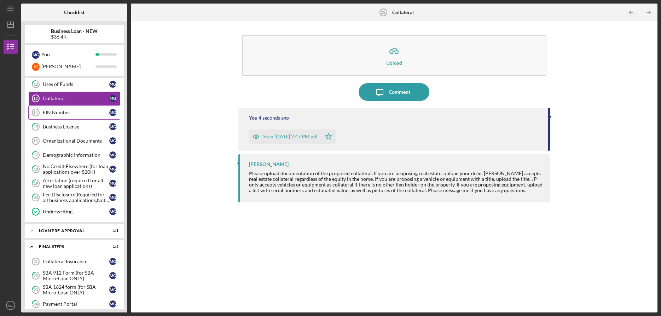
click at [82, 109] on link "EIN Number 14 EIN Number M G" at bounding box center [74, 112] width 92 height 14
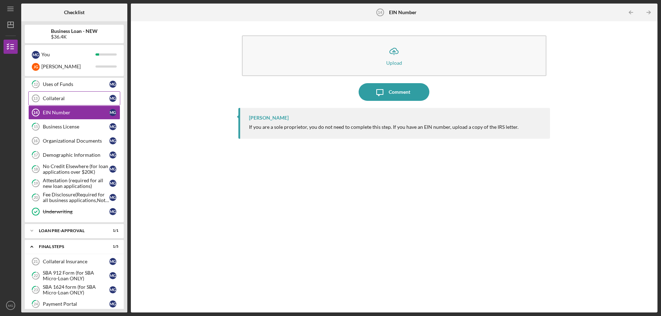
click at [80, 98] on div "Collateral" at bounding box center [76, 98] width 66 height 6
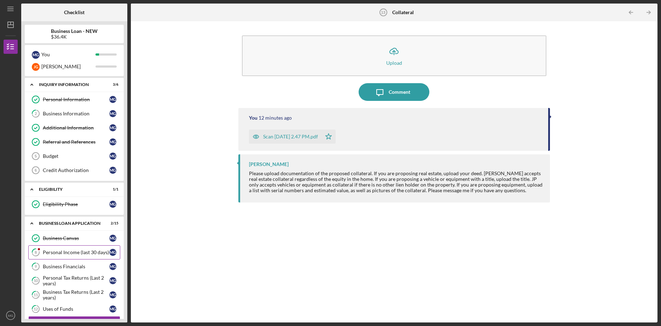
click at [74, 256] on link "8 Personal Income (last 30 days) M G" at bounding box center [74, 252] width 92 height 14
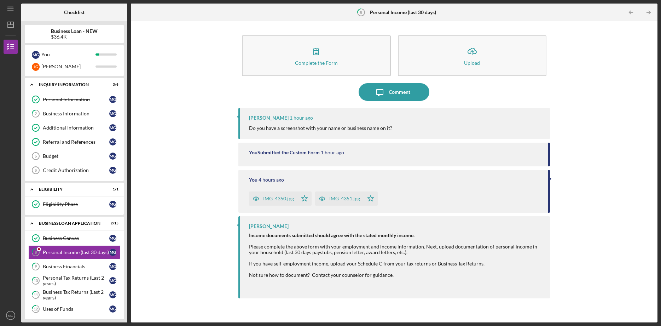
click at [303, 152] on div "You Submitted the Custom Form" at bounding box center [284, 153] width 71 height 6
click at [259, 198] on icon "button" at bounding box center [256, 199] width 6 height 4
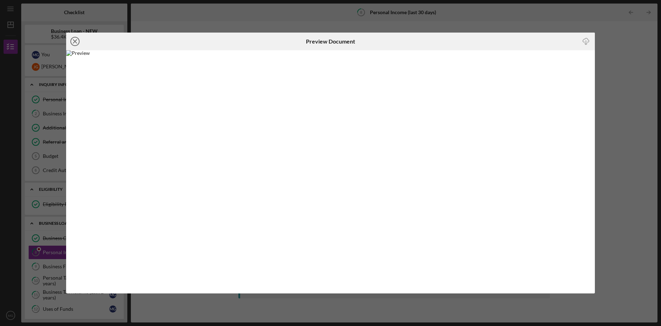
click at [75, 41] on line at bounding box center [75, 42] width 4 height 4
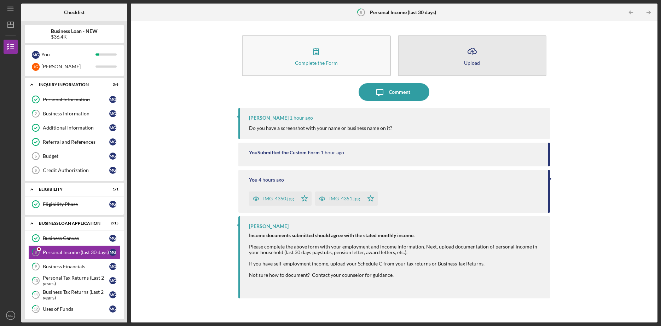
click at [473, 53] on icon "button" at bounding box center [472, 50] width 8 height 5
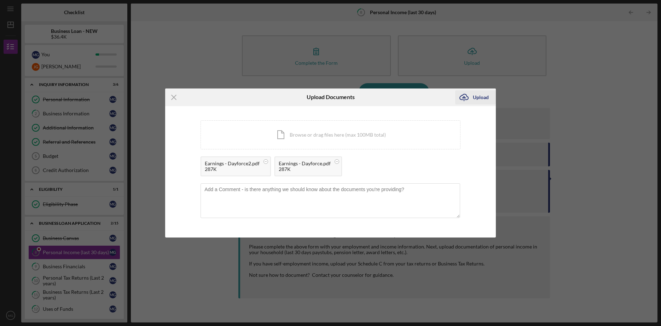
click at [474, 96] on div "Upload" at bounding box center [481, 97] width 16 height 14
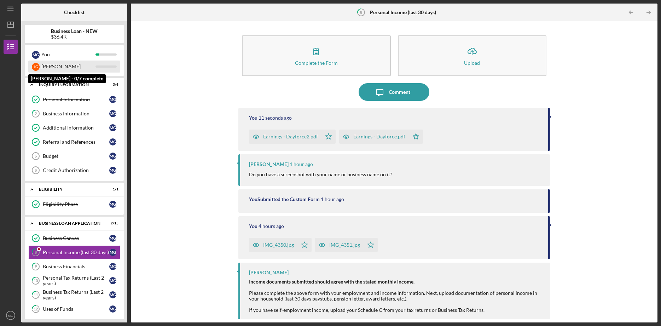
click at [47, 69] on div "[PERSON_NAME]" at bounding box center [68, 66] width 54 height 12
click at [48, 66] on div "[PERSON_NAME]" at bounding box center [68, 66] width 54 height 12
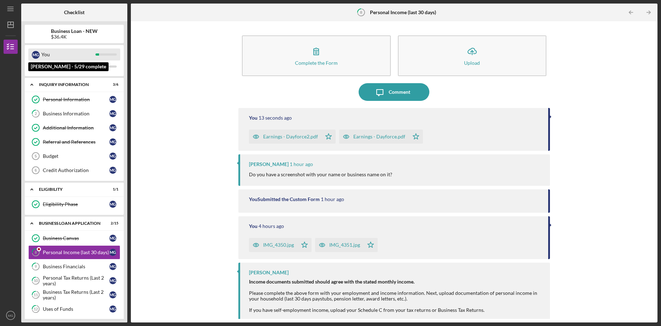
click at [68, 57] on div "You" at bounding box center [68, 54] width 54 height 12
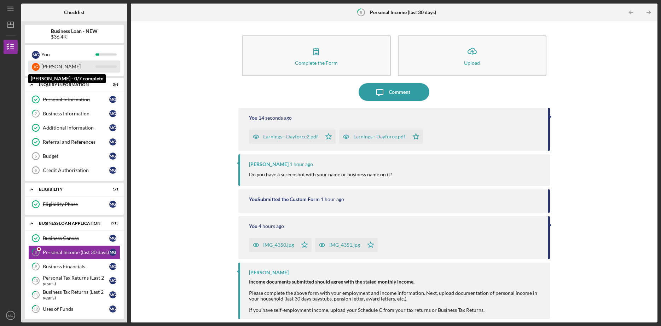
click at [99, 72] on div "[PERSON_NAME] [PERSON_NAME]" at bounding box center [74, 66] width 92 height 12
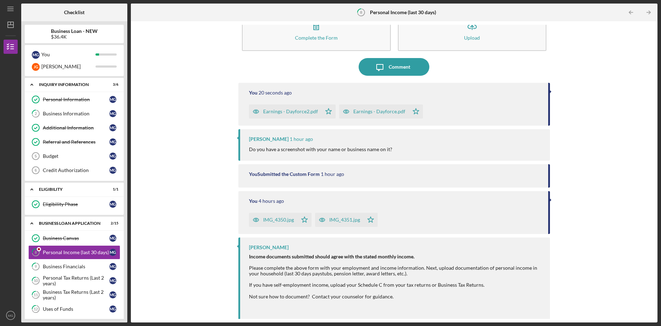
click at [73, 31] on b "Business Loan - NEW" at bounding box center [74, 31] width 47 height 6
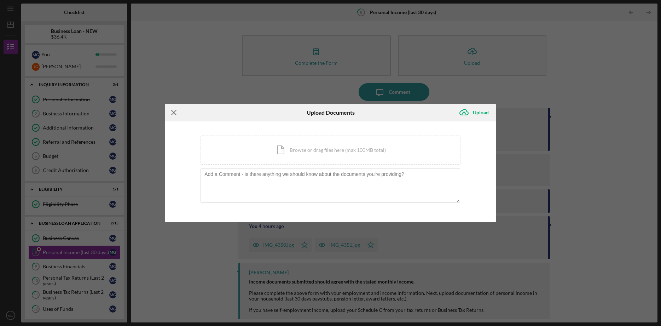
click at [173, 112] on line at bounding box center [173, 112] width 5 height 5
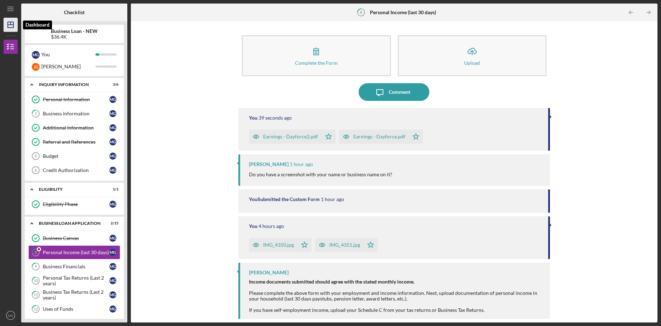
click at [16, 23] on icon "Icon/Dashboard" at bounding box center [11, 25] width 18 height 18
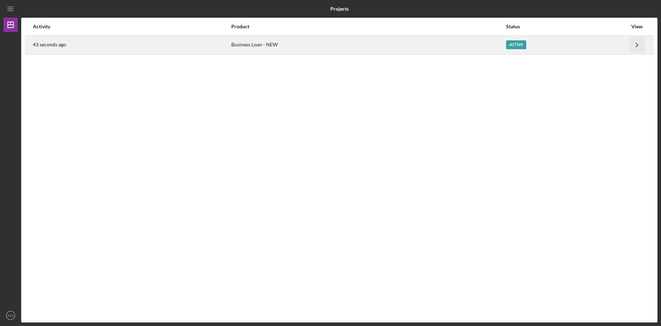
click at [637, 43] on icon "Icon/Navigate" at bounding box center [637, 45] width 16 height 16
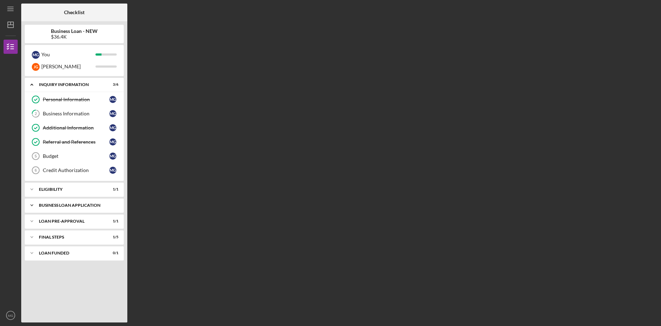
click at [29, 204] on icon "Icon/Expander" at bounding box center [32, 205] width 14 height 14
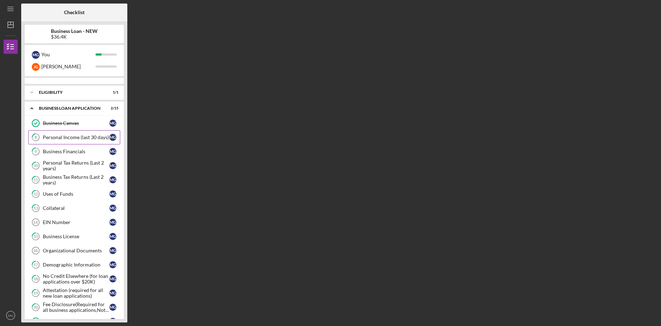
scroll to position [89, 0]
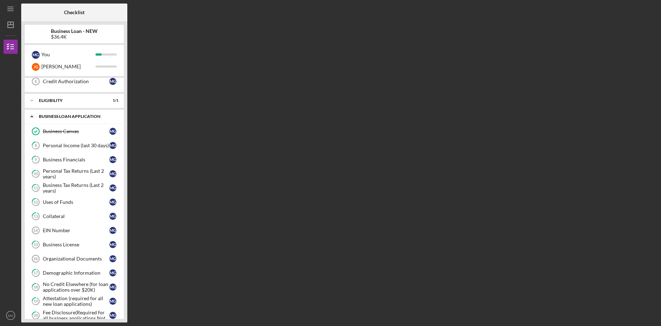
click at [33, 116] on icon "Icon/Expander" at bounding box center [32, 116] width 14 height 14
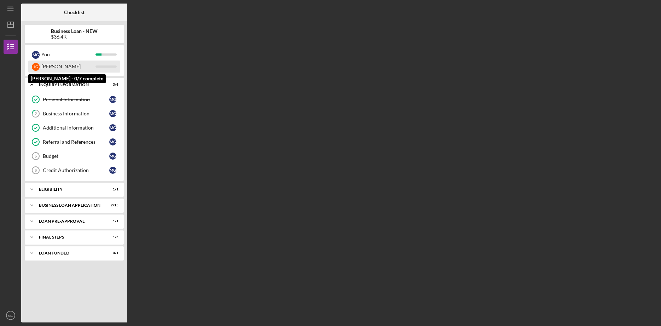
click at [44, 65] on div "[PERSON_NAME]" at bounding box center [68, 66] width 54 height 12
click at [34, 66] on div "[PERSON_NAME]" at bounding box center [36, 67] width 8 height 8
click at [96, 67] on div at bounding box center [105, 66] width 21 height 2
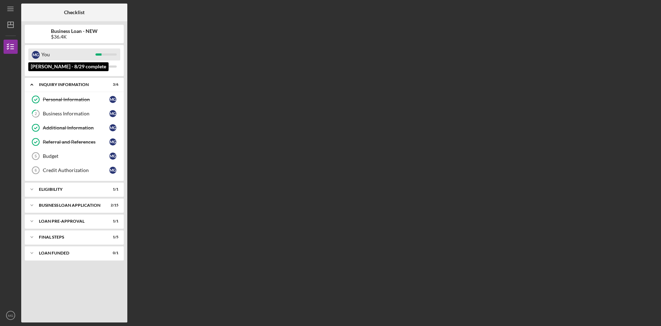
click at [84, 56] on div "You" at bounding box center [68, 54] width 54 height 12
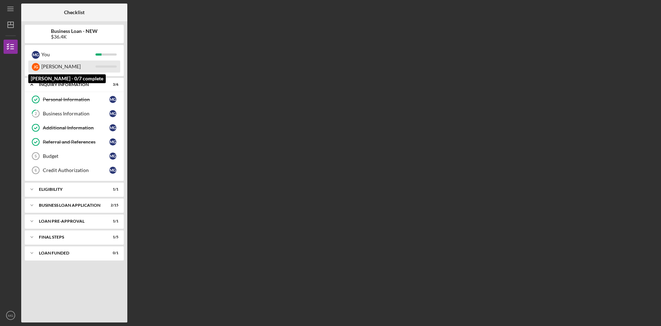
click at [94, 64] on div "[PERSON_NAME]" at bounding box center [68, 66] width 54 height 12
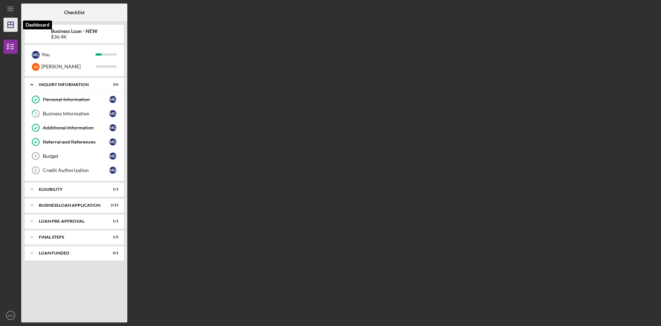
click at [13, 25] on line "button" at bounding box center [11, 25] width 6 height 0
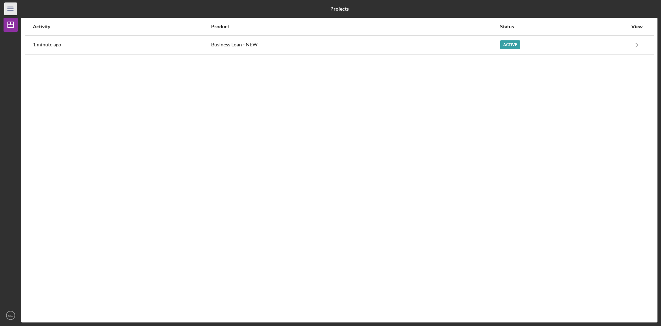
click at [12, 11] on icon "Icon/Menu" at bounding box center [11, 9] width 16 height 16
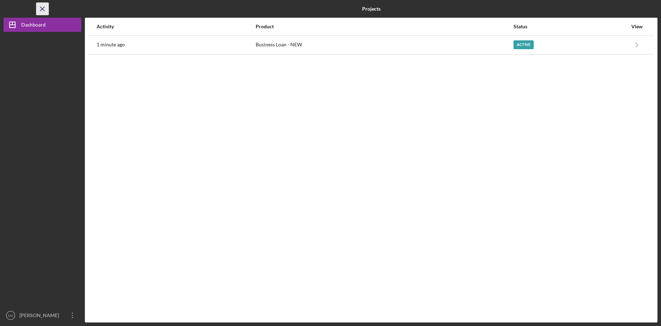
click at [43, 10] on icon "Icon/Menu Close" at bounding box center [43, 9] width 16 height 16
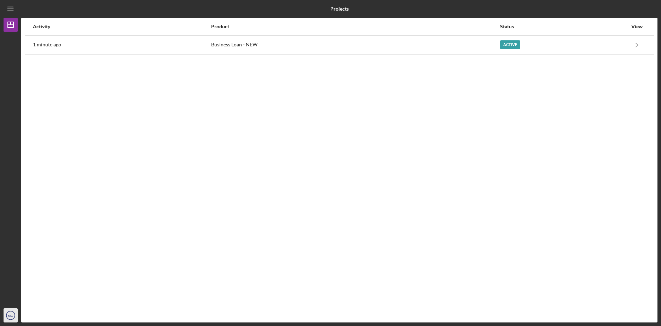
click at [13, 312] on icon "MG" at bounding box center [11, 315] width 14 height 18
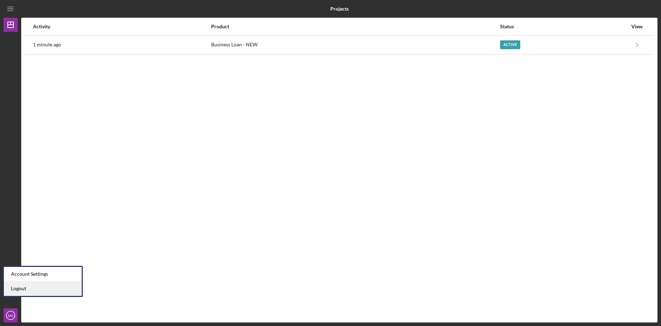
click at [23, 287] on link "Logout" at bounding box center [43, 288] width 78 height 14
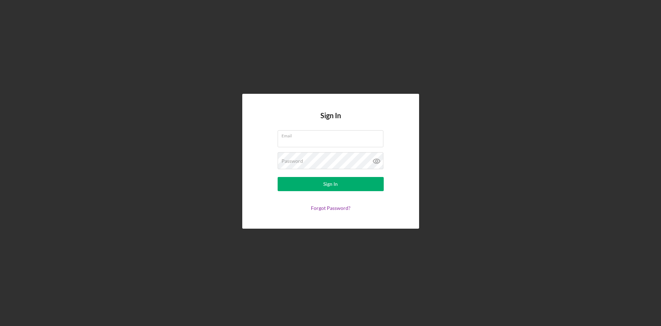
click at [118, 182] on div "Sign In Email Password Sign In Forgot Password?" at bounding box center [331, 161] width 654 height 322
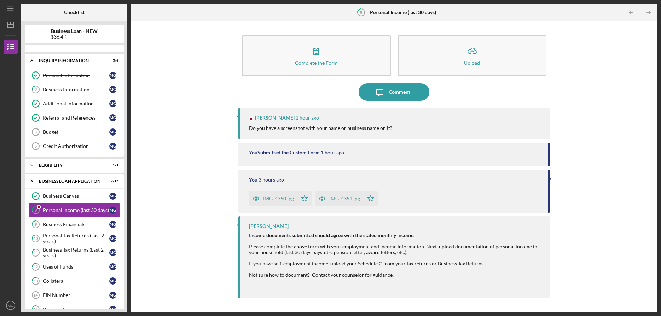
scroll to position [29, 0]
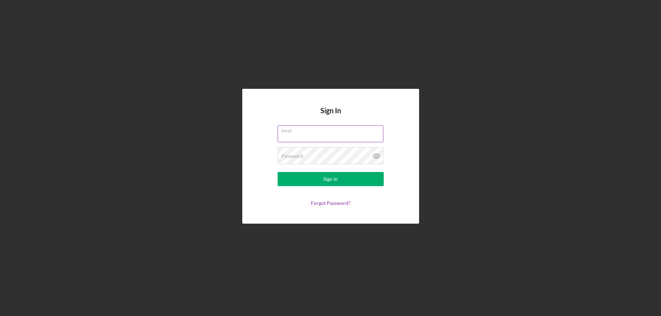
click at [293, 139] on input "Email" at bounding box center [331, 133] width 106 height 17
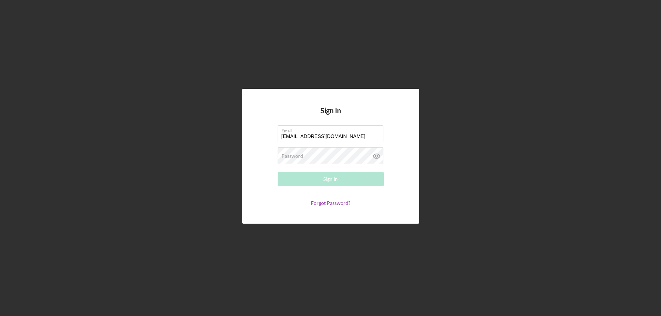
type input "[EMAIL_ADDRESS][DOMAIN_NAME]"
click at [320, 156] on div "Password Required" at bounding box center [331, 156] width 106 height 18
click at [332, 202] on link "Forgot Password?" at bounding box center [331, 203] width 40 height 6
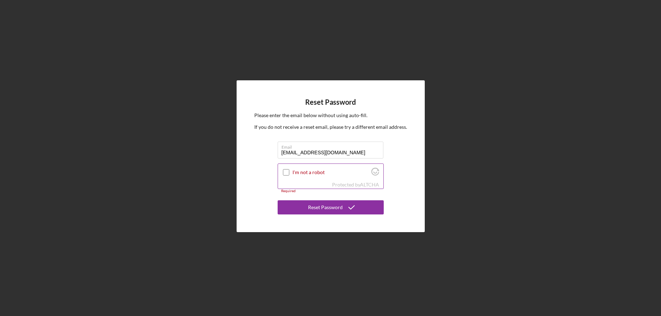
type input "[EMAIL_ADDRESS][DOMAIN_NAME]"
click at [285, 172] on input "I'm not a robot" at bounding box center [286, 172] width 6 height 6
checkbox input "true"
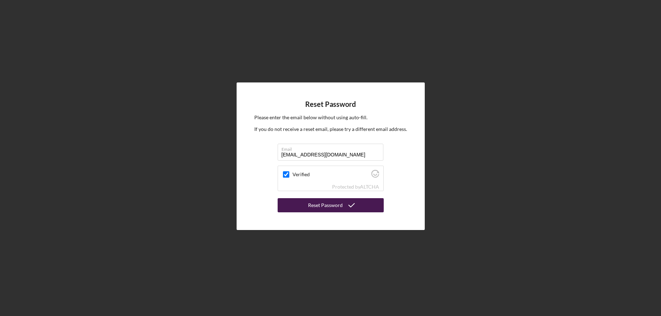
click at [330, 204] on div "Reset Password" at bounding box center [325, 205] width 35 height 14
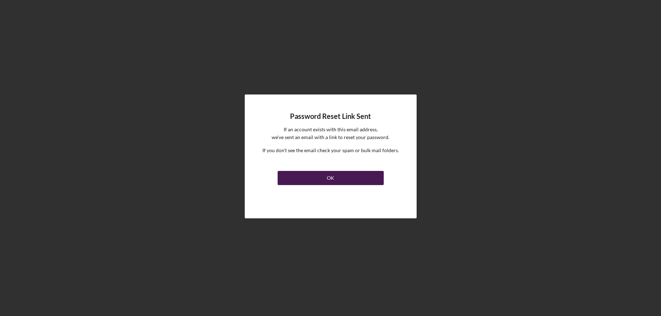
click at [335, 176] on button "OK" at bounding box center [331, 178] width 106 height 14
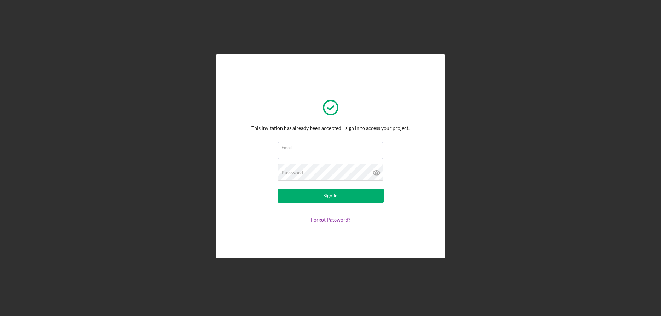
type input "[EMAIL_ADDRESS][DOMAIN_NAME]"
click at [330, 195] on button "Sign In" at bounding box center [331, 195] width 106 height 14
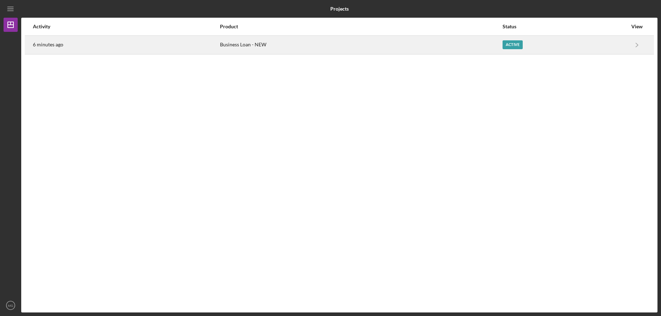
click at [228, 44] on div "Business Loan - NEW" at bounding box center [361, 45] width 282 height 18
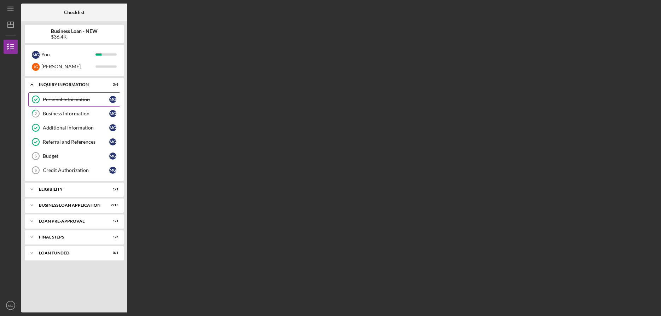
click at [80, 103] on link "Personal Information Personal Information M G" at bounding box center [74, 99] width 92 height 14
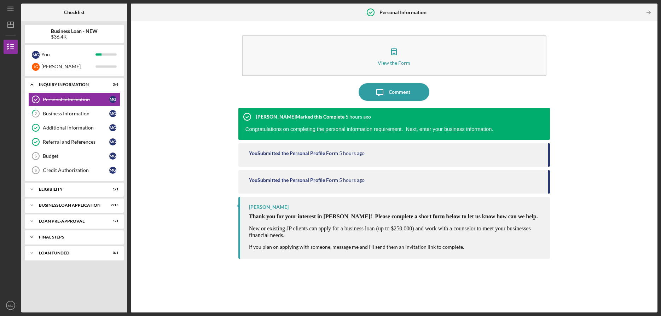
click at [64, 236] on div "FINAL STEPS" at bounding box center [77, 237] width 76 height 4
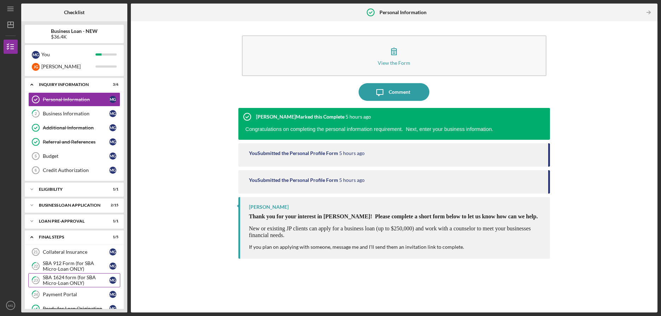
scroll to position [30, 0]
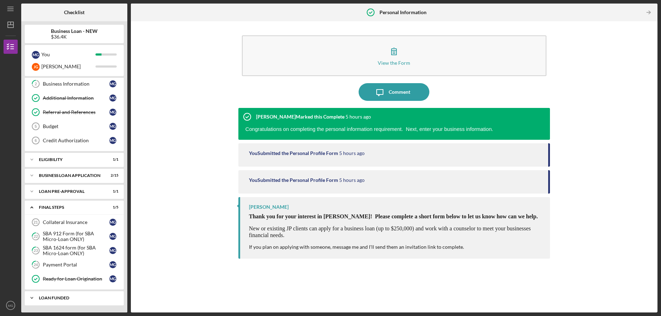
click at [61, 296] on div "LOAN FUNDED" at bounding box center [77, 298] width 76 height 4
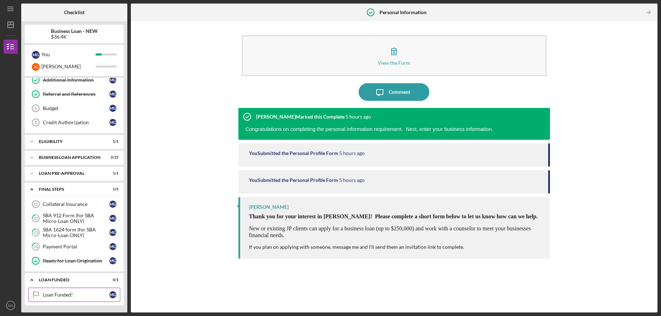
click at [89, 296] on div "Loan Funded!" at bounding box center [76, 295] width 66 height 6
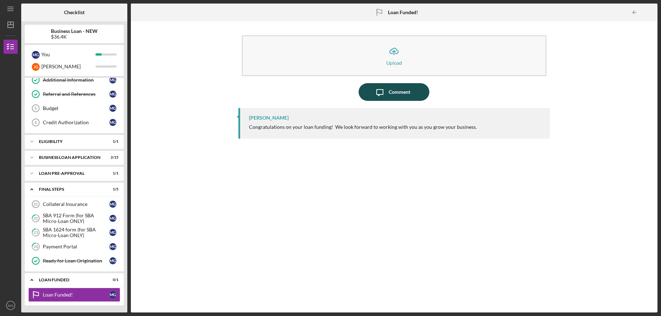
click at [401, 85] on div "Comment" at bounding box center [400, 92] width 22 height 18
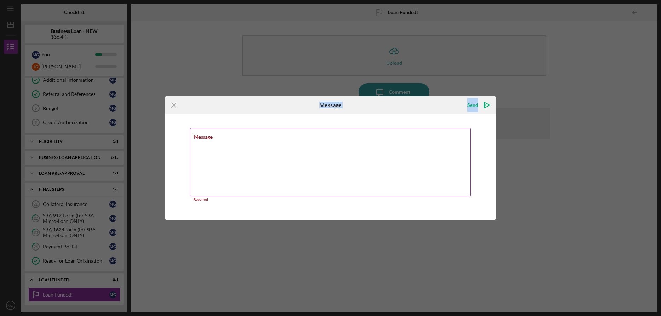
drag, startPoint x: 308, startPoint y: 106, endPoint x: 313, endPoint y: 158, distance: 52.6
click at [313, 158] on form "Icon/Menu Close Message Send Icon/icon-invite-send Message Required Cancel Send…" at bounding box center [330, 158] width 331 height 124
click at [222, 106] on div "Icon/Menu Close" at bounding box center [220, 105] width 110 height 18
drag, startPoint x: 228, startPoint y: 101, endPoint x: 255, endPoint y: 95, distance: 27.6
click at [255, 95] on div "Icon/Menu Close Message Send Icon/icon-invite-send Message Required Cancel Send…" at bounding box center [330, 158] width 661 height 316
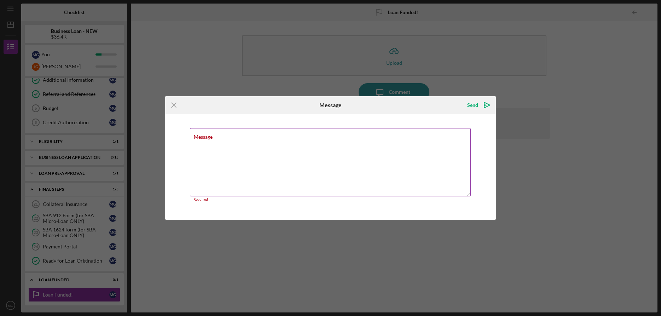
click at [236, 139] on textarea "Message" at bounding box center [330, 162] width 281 height 68
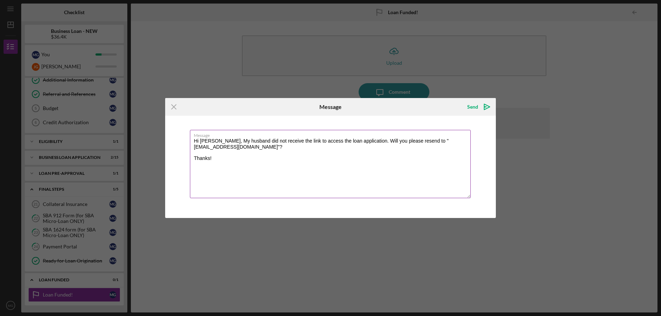
click at [226, 142] on textarea "Hi [PERSON_NAME], My husband did not receive the link to access the loan applic…" at bounding box center [330, 164] width 281 height 68
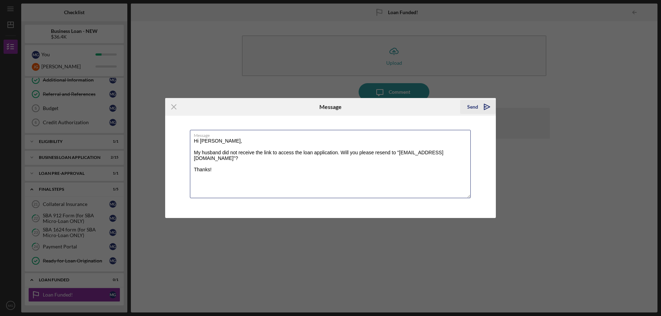
type textarea "Hi [PERSON_NAME], My husband did not receive the link to access the loan applic…"
click at [475, 106] on div "Send" at bounding box center [472, 107] width 11 height 14
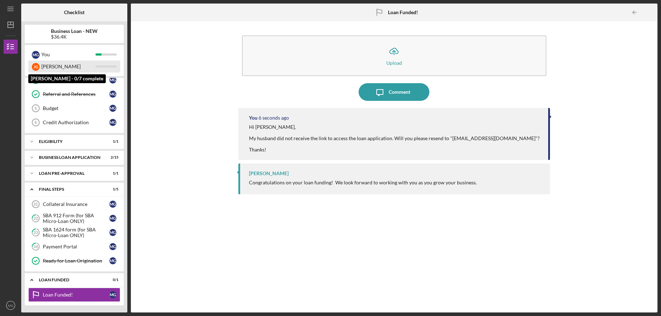
click at [35, 66] on div "[PERSON_NAME]" at bounding box center [36, 67] width 8 height 8
click at [103, 64] on div "[PERSON_NAME] [PERSON_NAME]" at bounding box center [74, 66] width 92 height 12
click at [69, 11] on b "Checklist" at bounding box center [74, 13] width 21 height 6
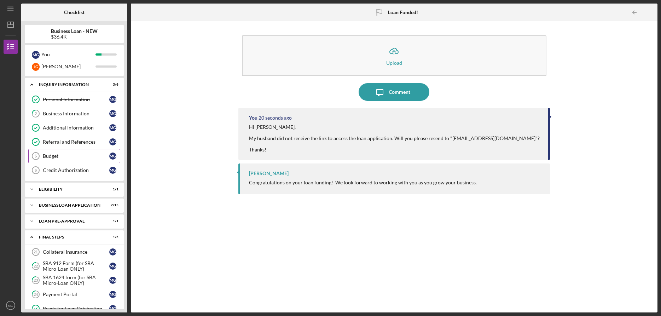
click at [71, 159] on link "Budget 5 Budget M G" at bounding box center [74, 156] width 92 height 14
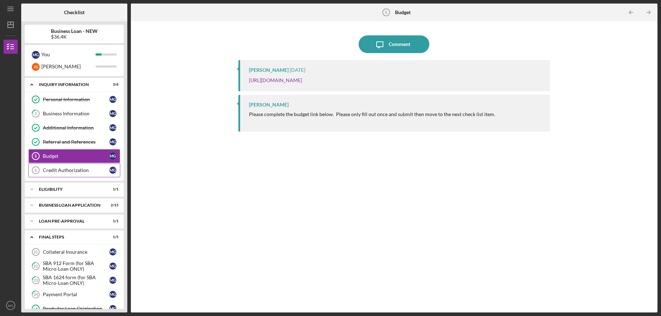
click at [75, 168] on div "Credit Authorization" at bounding box center [76, 170] width 66 height 6
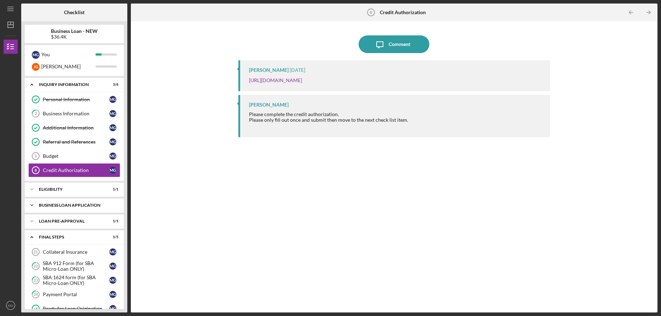
scroll to position [48, 0]
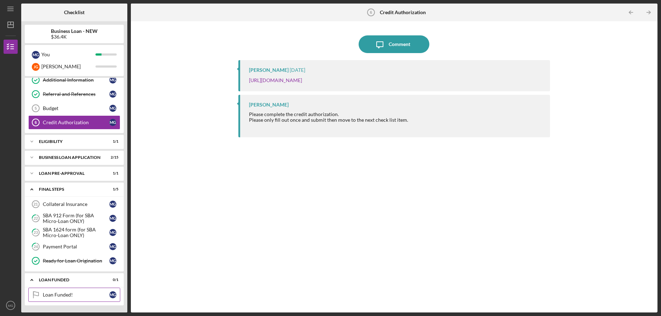
click at [76, 295] on div "Loan Funded!" at bounding box center [76, 295] width 66 height 6
